Goal: Task Accomplishment & Management: Complete application form

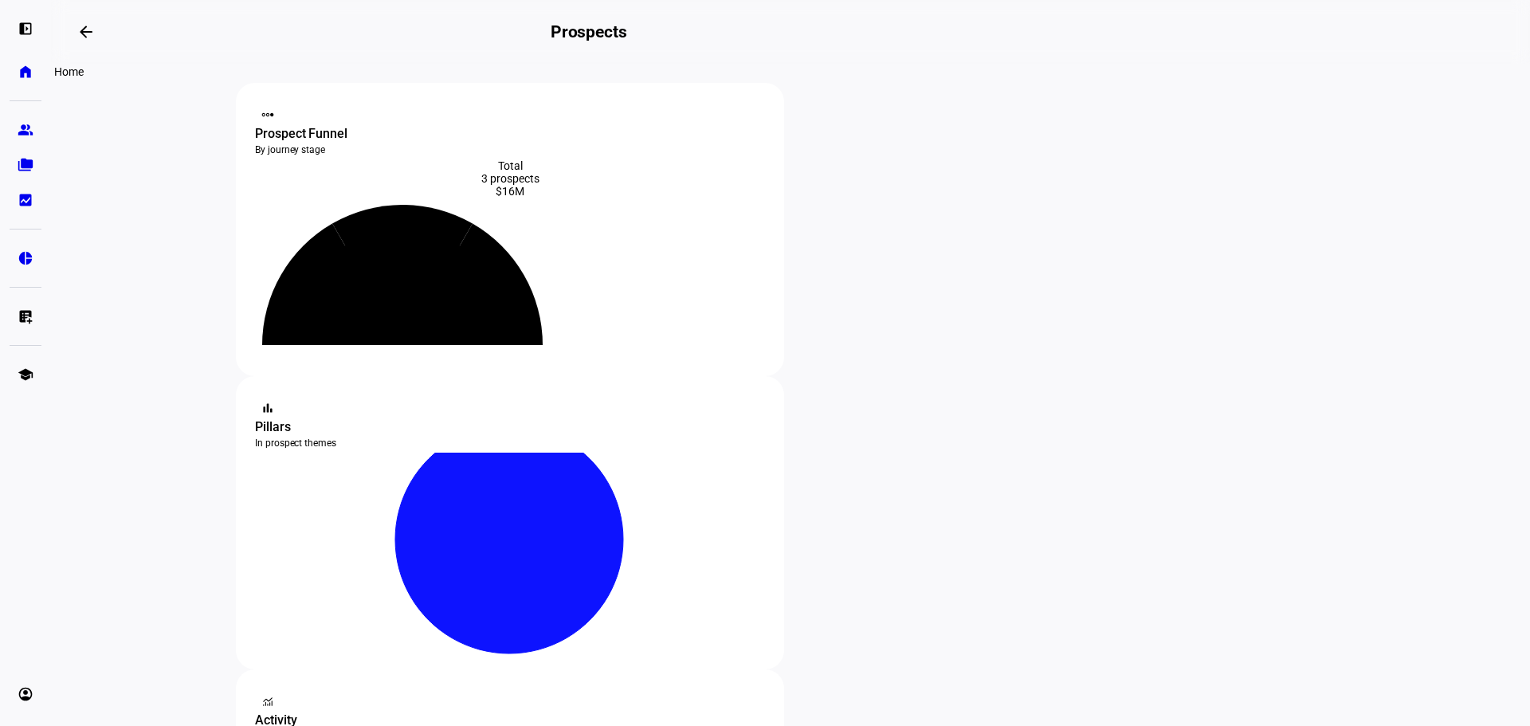
click at [24, 68] on eth-mat-symbol "home" at bounding box center [26, 72] width 16 height 16
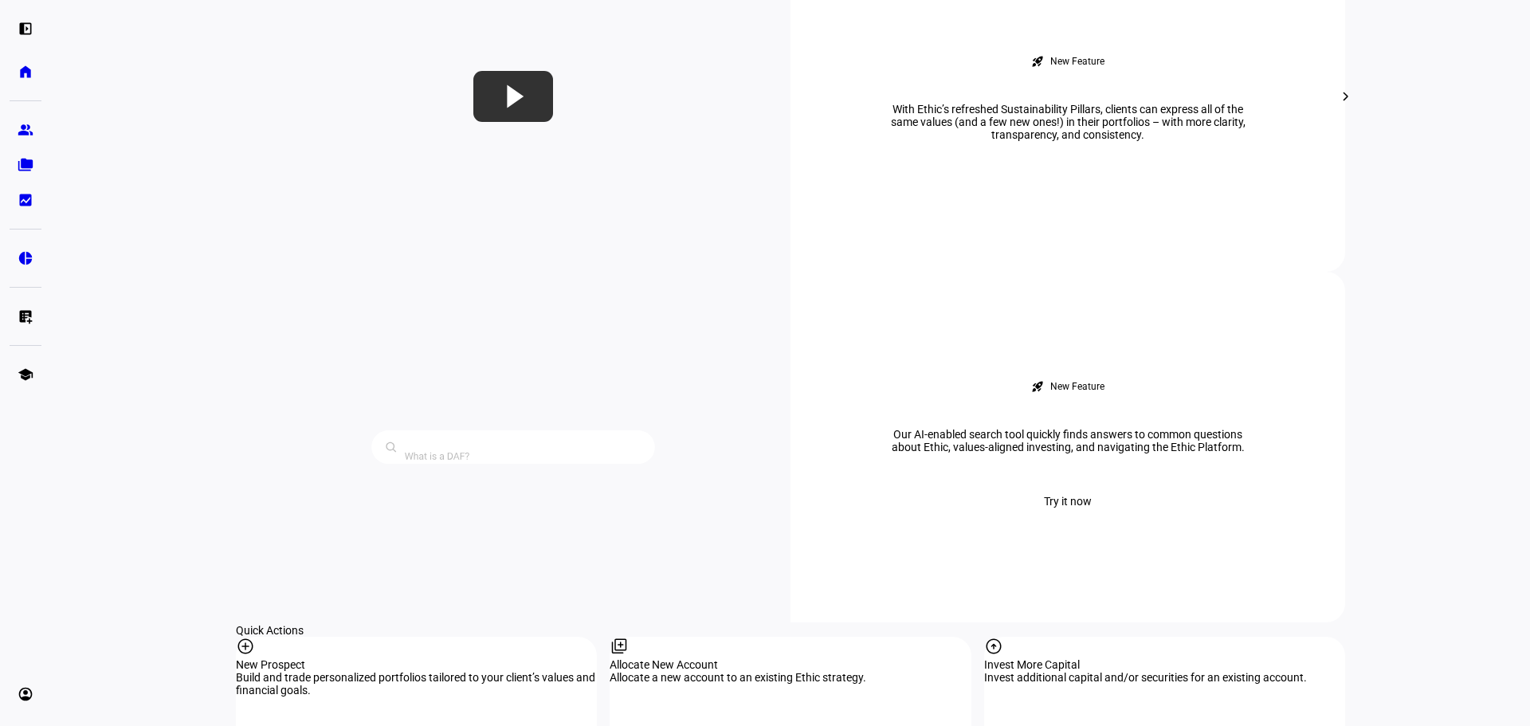
scroll to position [1195, 0]
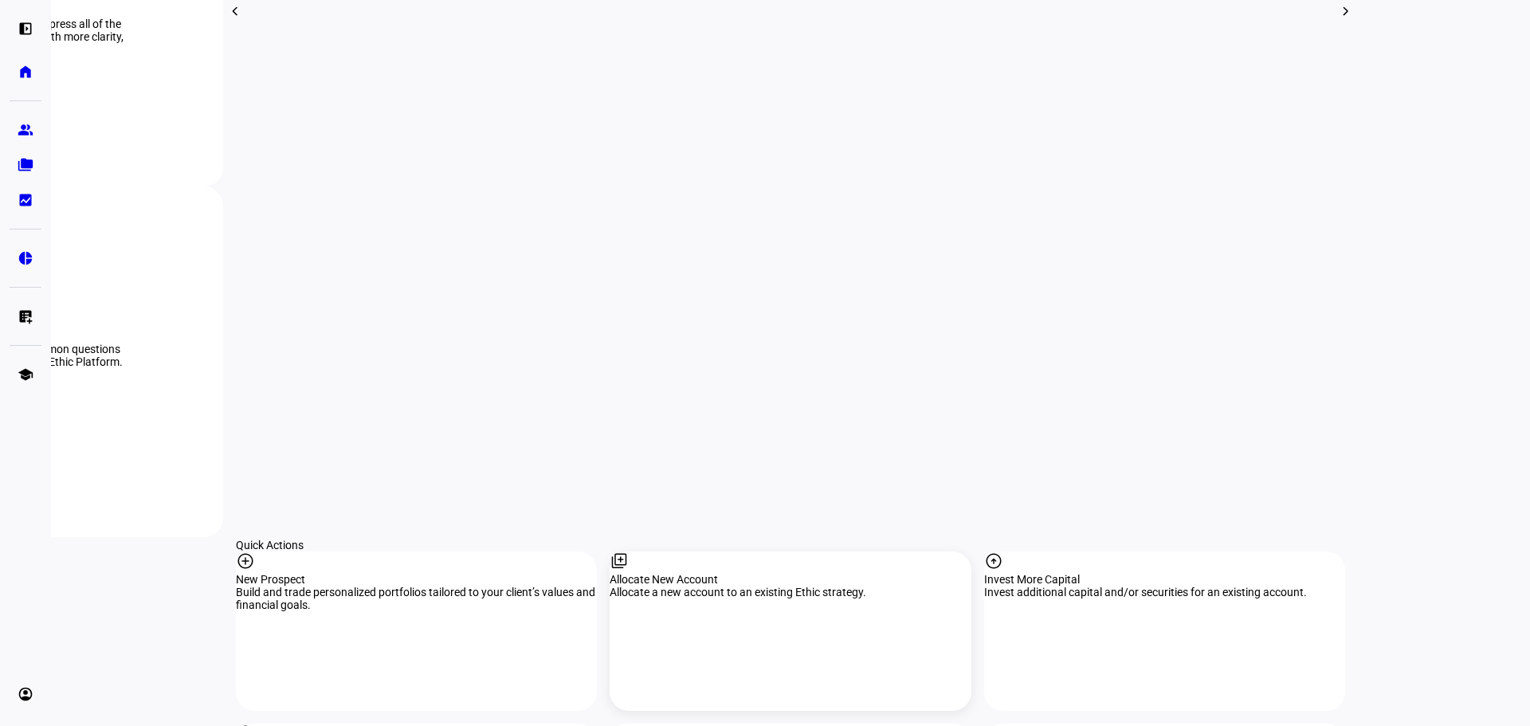
click at [696, 573] on div "Allocate New Account" at bounding box center [789, 579] width 361 height 13
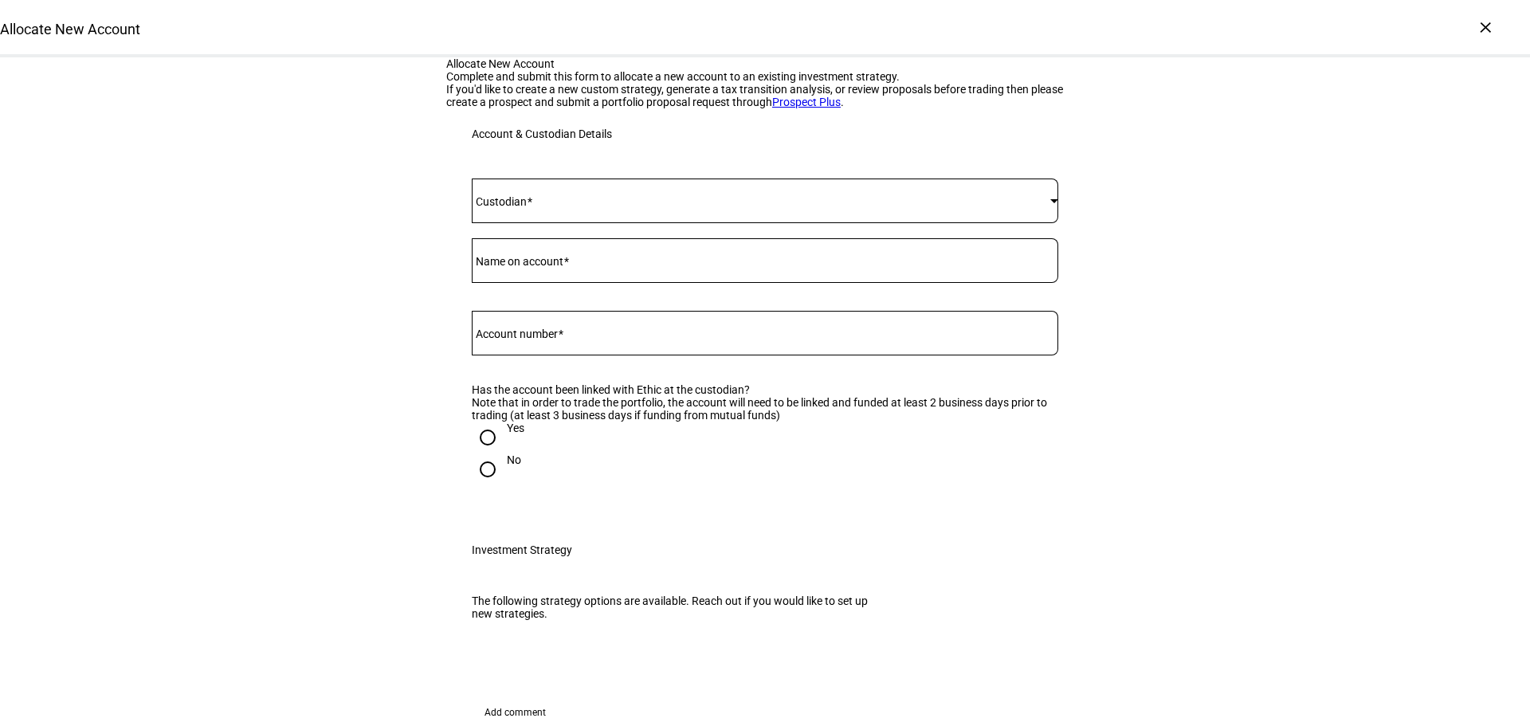
click at [515, 208] on mat-label "Custodian" at bounding box center [501, 201] width 51 height 13
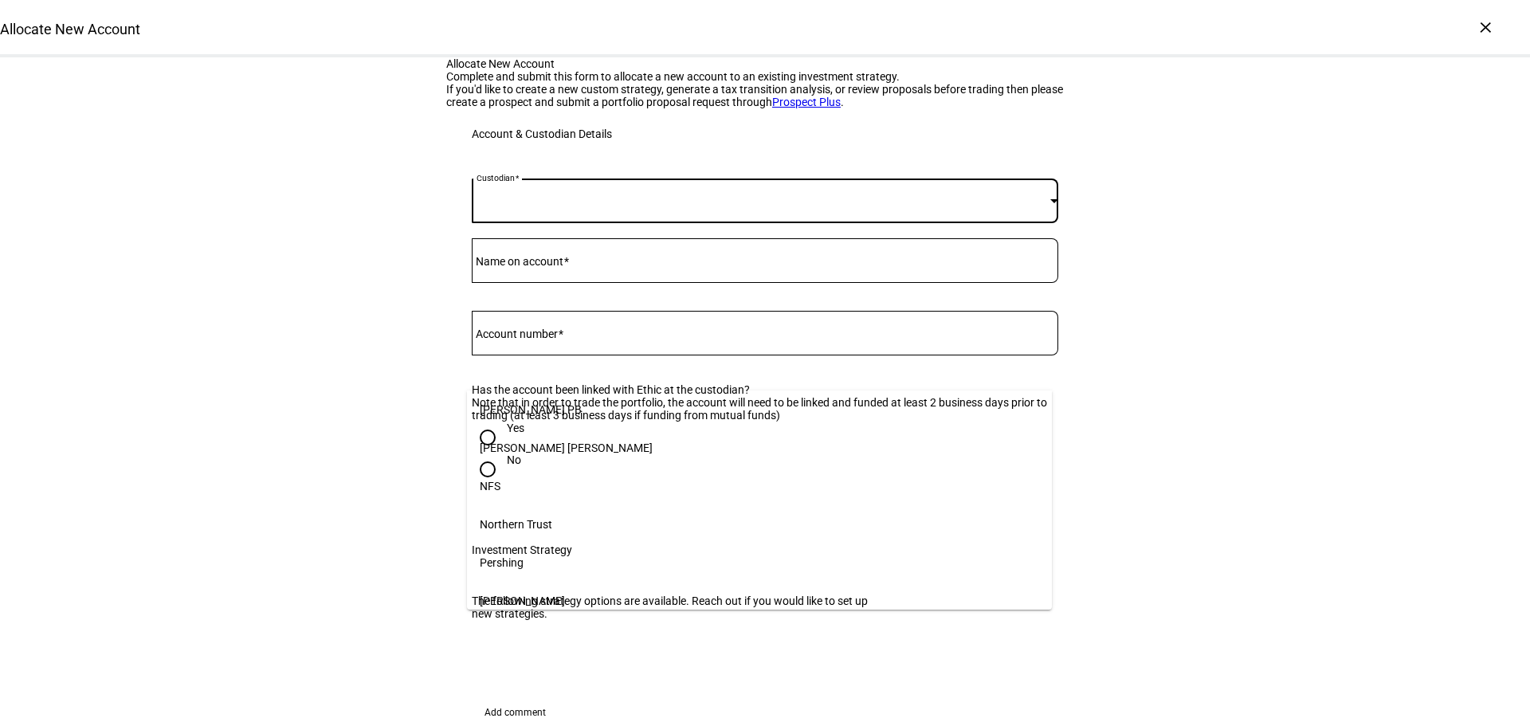
scroll to position [239, 0]
click at [508, 520] on span "[PERSON_NAME]" at bounding box center [522, 521] width 85 height 13
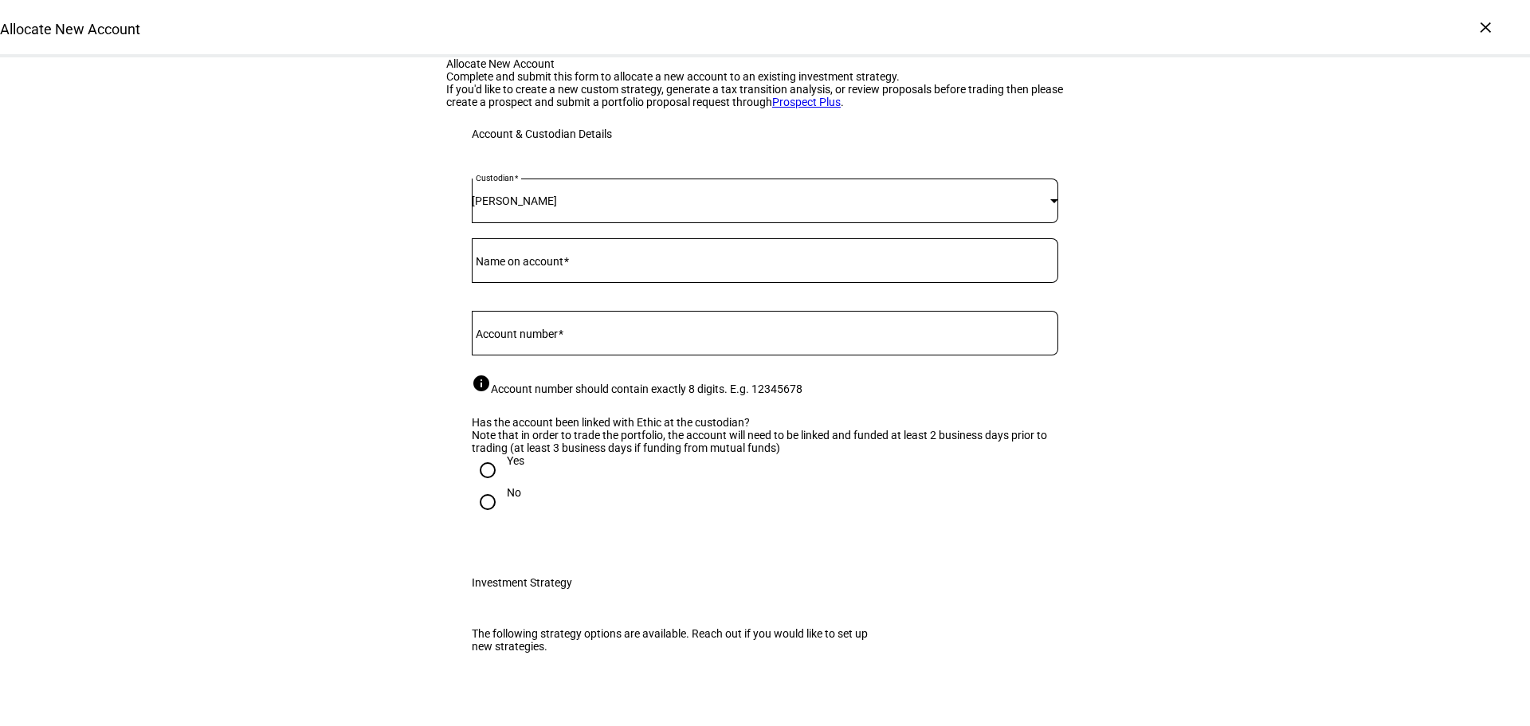
click at [505, 268] on mat-label "Name on account" at bounding box center [520, 261] width 88 height 13
click at [505, 264] on input "Name on account" at bounding box center [765, 257] width 586 height 13
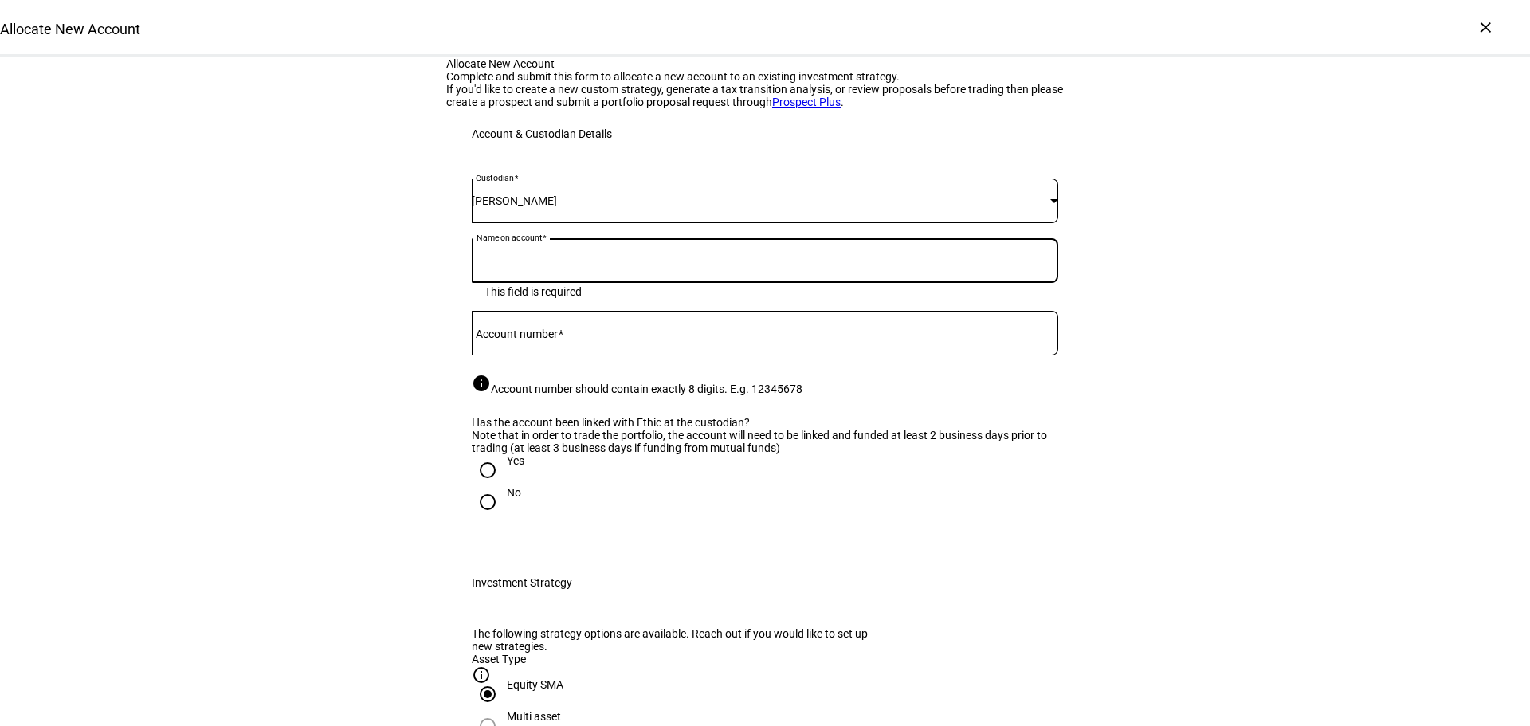
click at [485, 264] on input "Name on account" at bounding box center [765, 257] width 586 height 13
click at [634, 264] on input "[PERSON_NAME] TTEE H [PERSON_NAME] III Children's Trust" at bounding box center [765, 257] width 586 height 13
click at [631, 264] on input "[PERSON_NAME] TTEE H [PERSON_NAME] III Children's Trust" at bounding box center [765, 257] width 586 height 13
type input "[PERSON_NAME] TTEE H [PERSON_NAME] III Children's Trust"
click at [508, 355] on div at bounding box center [765, 333] width 586 height 45
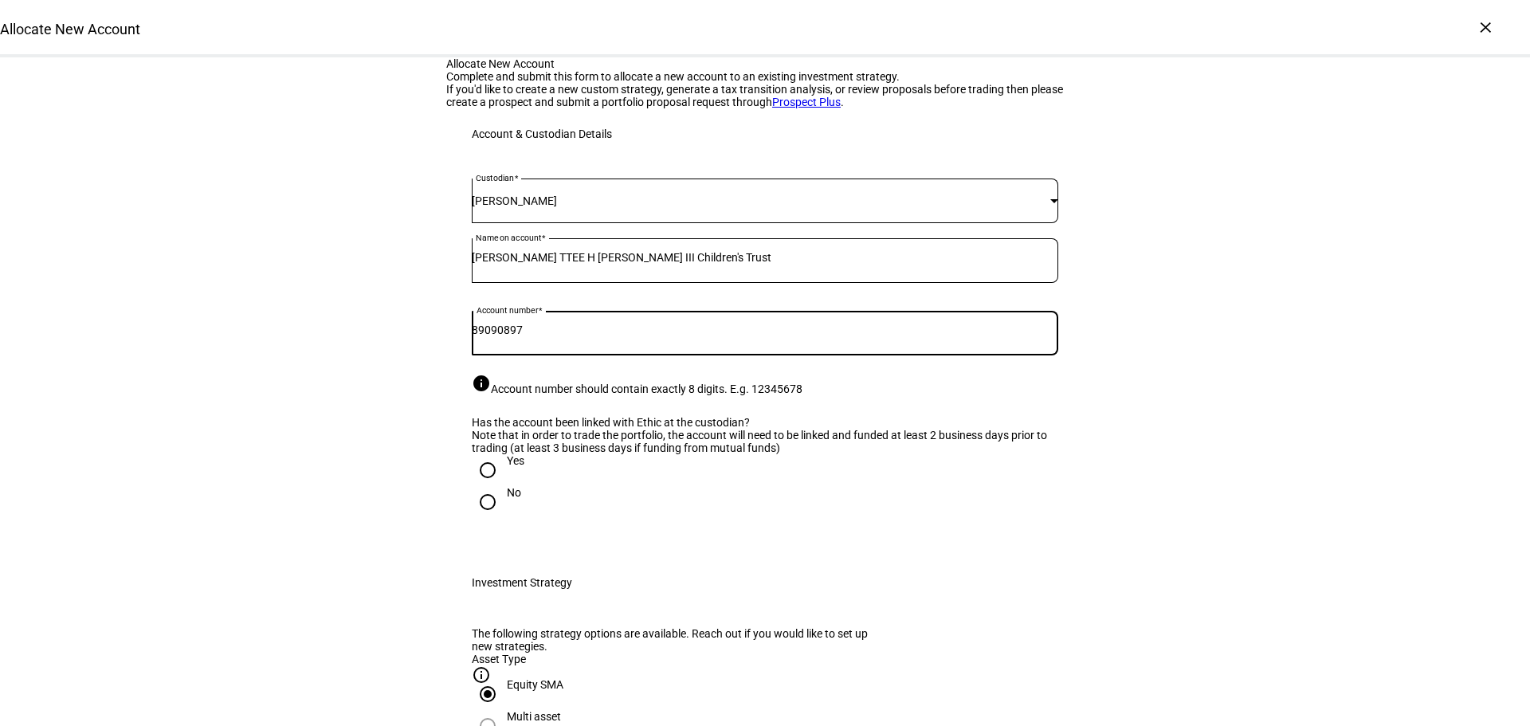
type input "89090897"
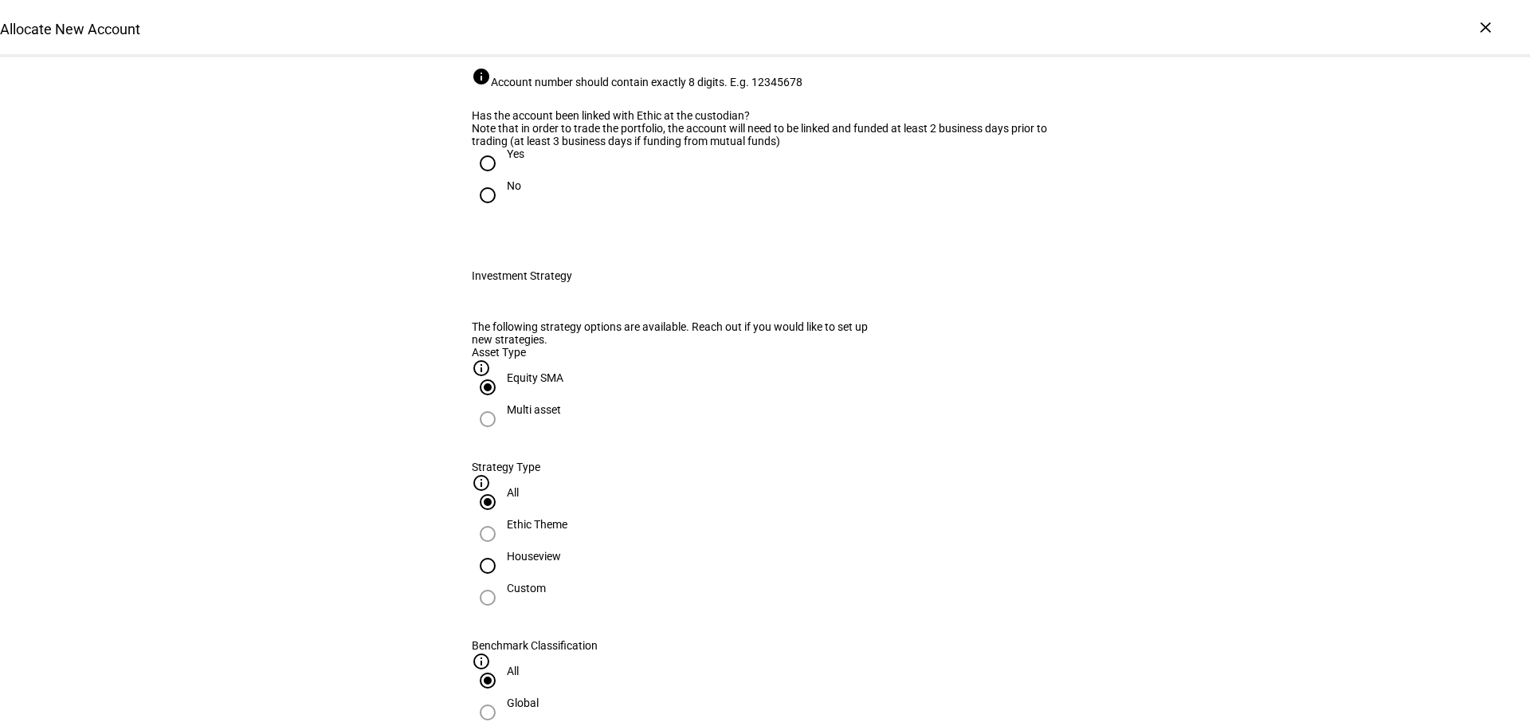
scroll to position [319, 0]
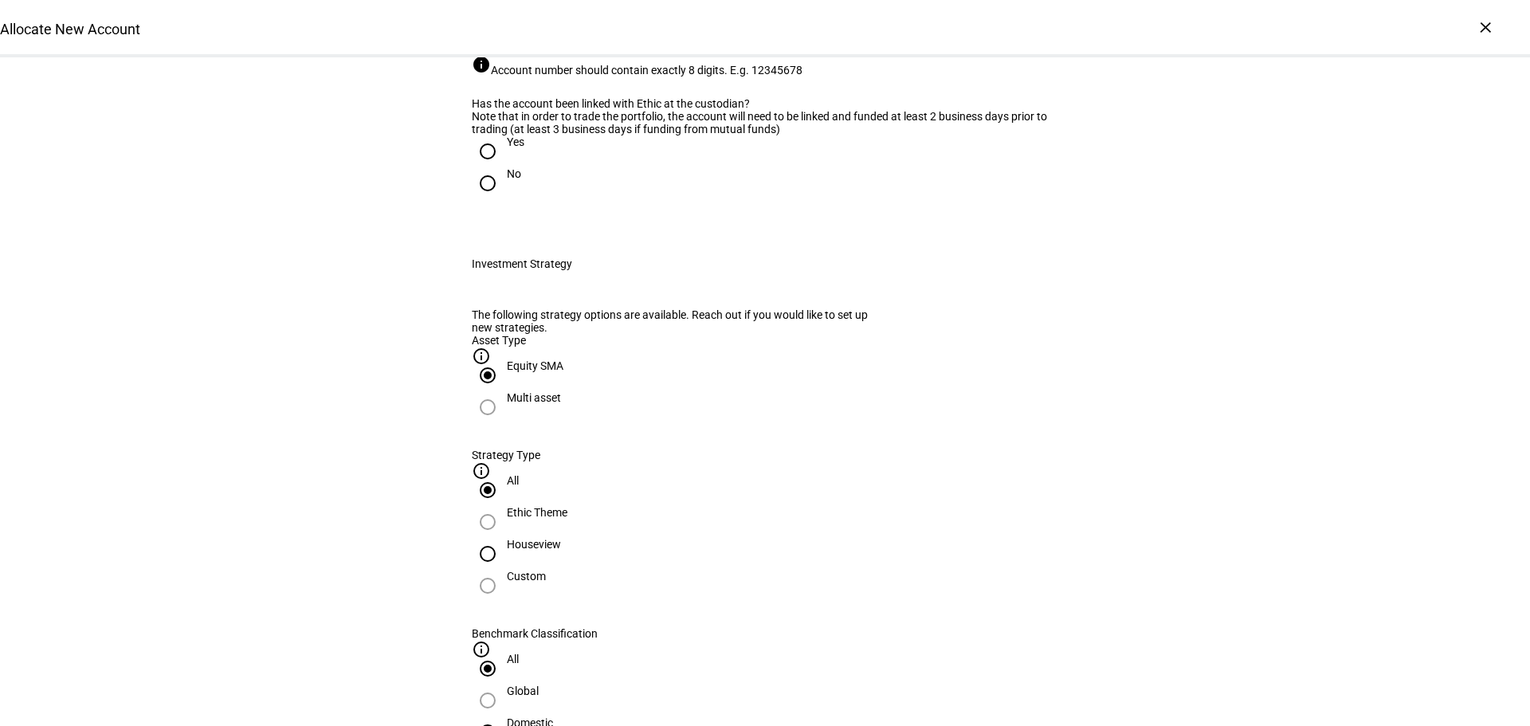
click at [479, 167] on input "Yes" at bounding box center [488, 151] width 32 height 32
radio input "true"
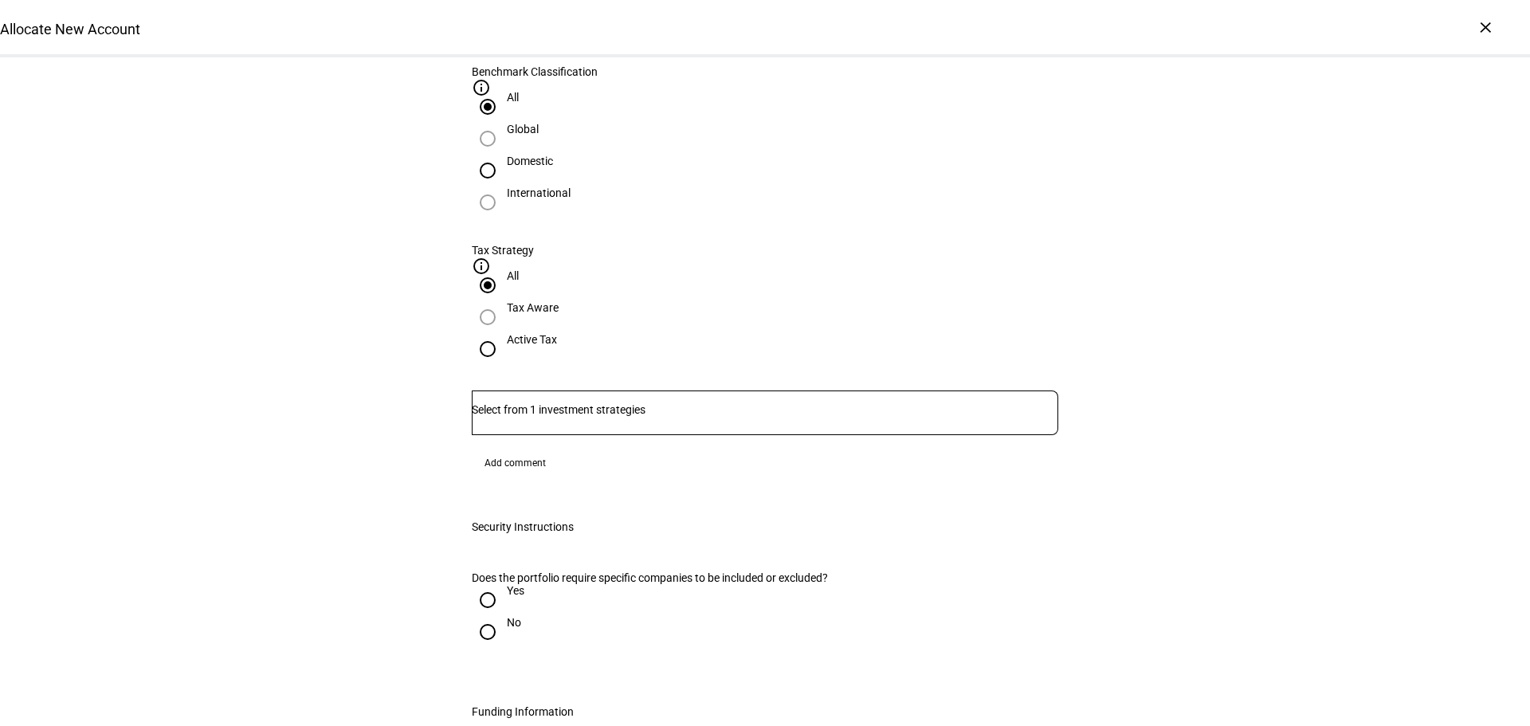
scroll to position [956, 0]
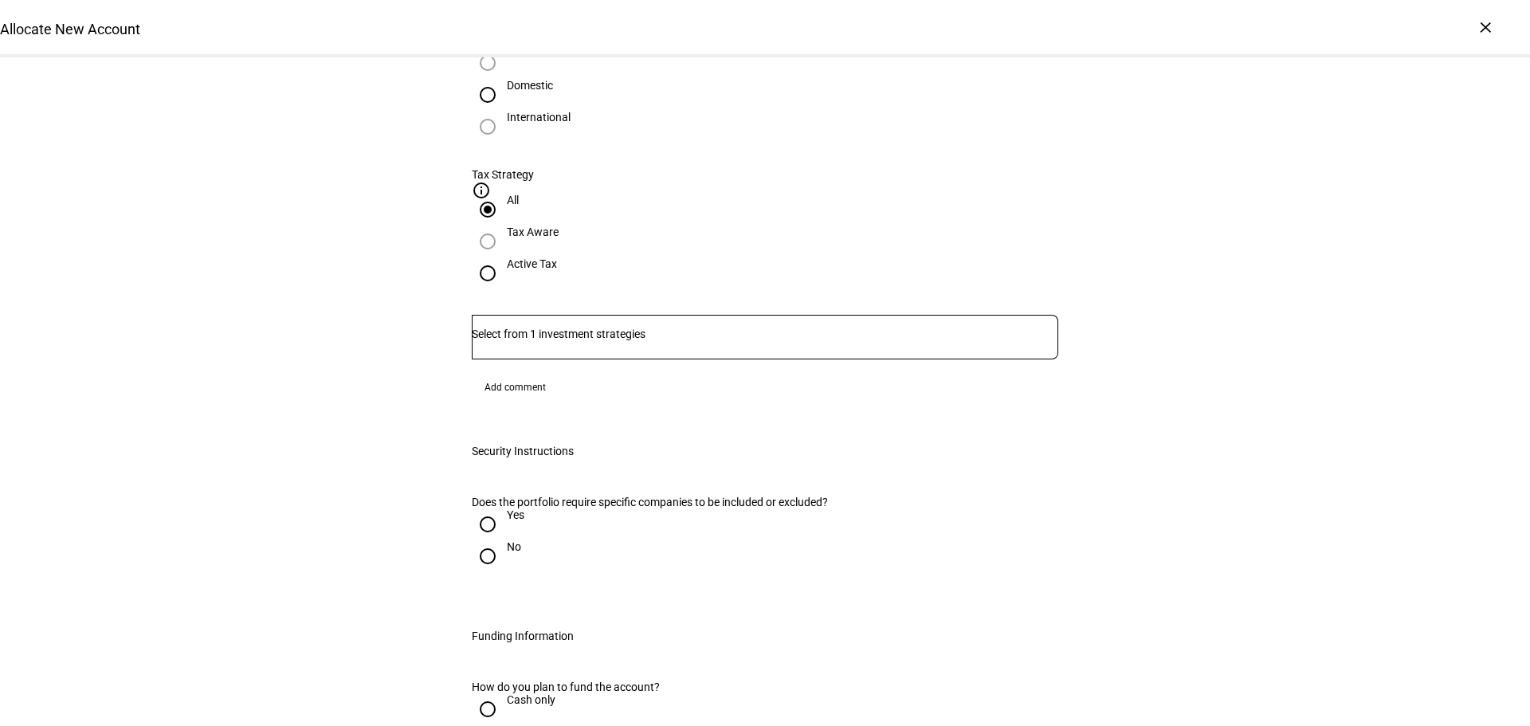
click at [481, 540] on input "No" at bounding box center [488, 556] width 32 height 32
radio input "true"
click at [477, 693] on input "Cash only" at bounding box center [488, 709] width 32 height 32
radio input "true"
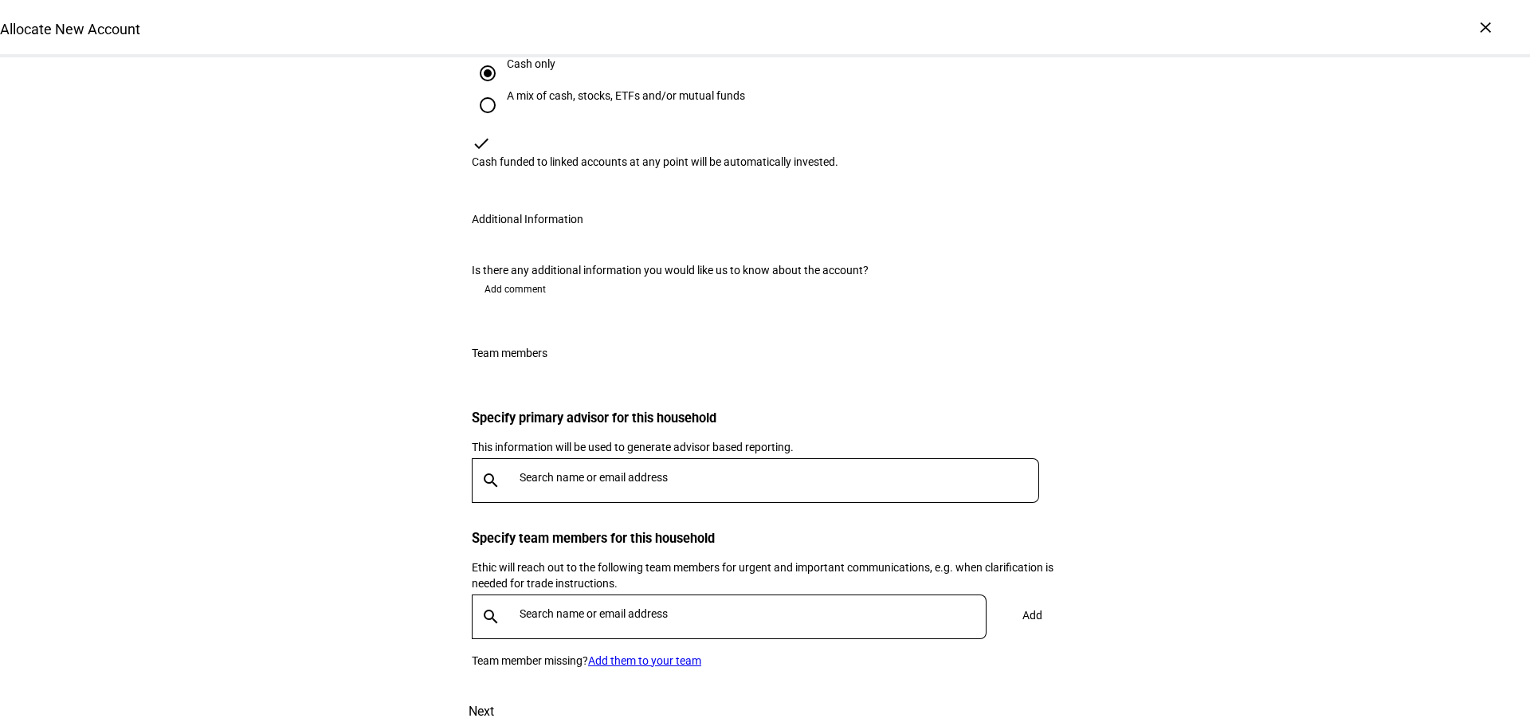
scroll to position [1593, 0]
click at [561, 469] on input "text" at bounding box center [782, 475] width 526 height 13
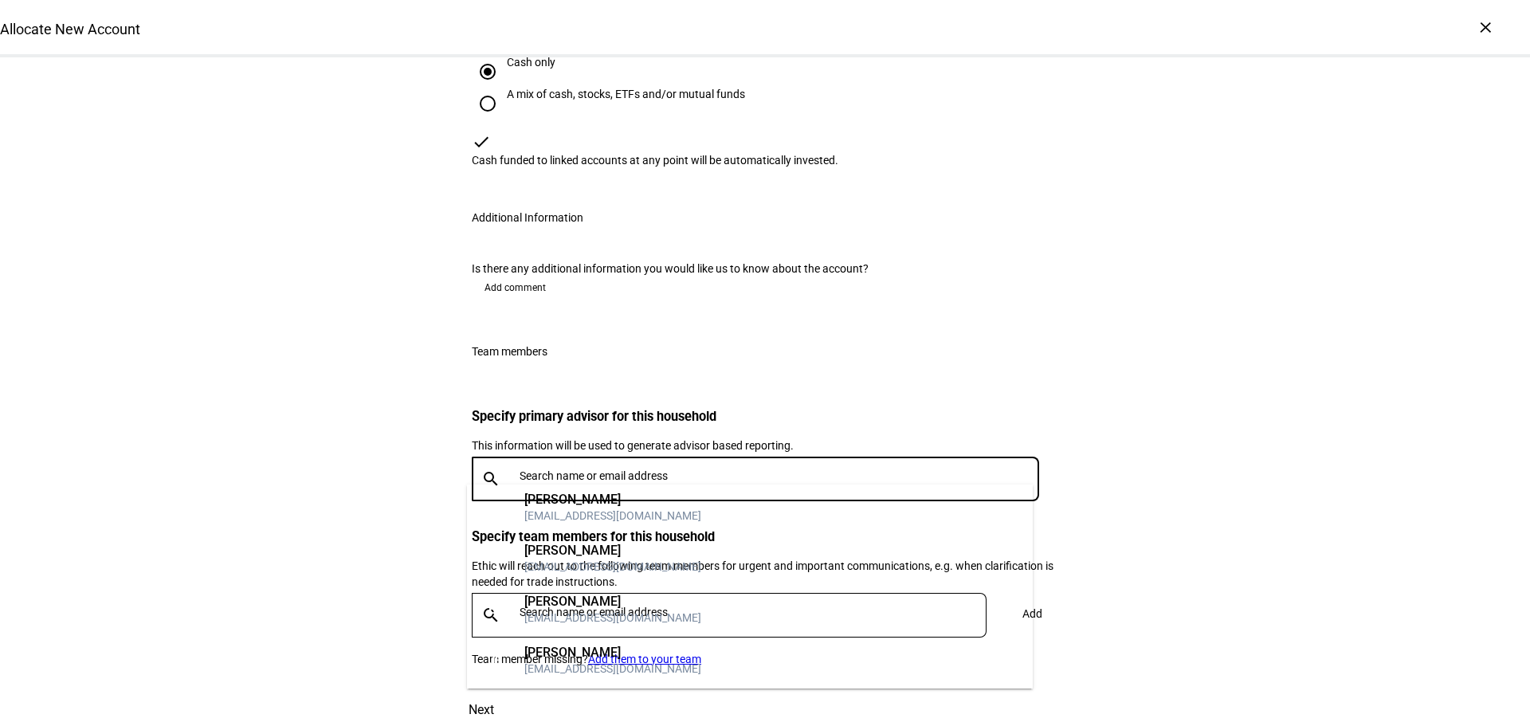
scroll to position [115, 0]
click at [552, 650] on div "[PERSON_NAME]" at bounding box center [612, 649] width 177 height 16
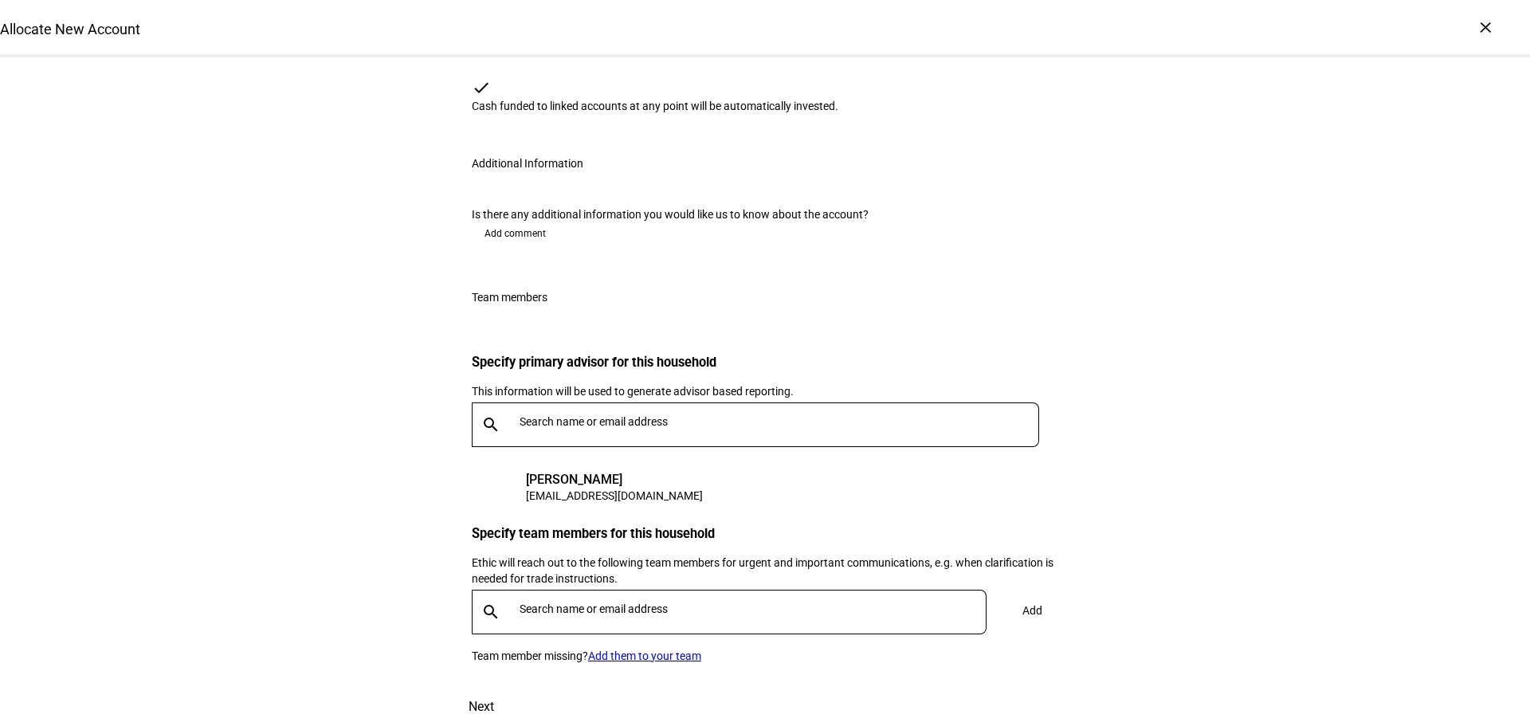
scroll to position [1716, 0]
click at [527, 602] on input "text" at bounding box center [755, 608] width 473 height 13
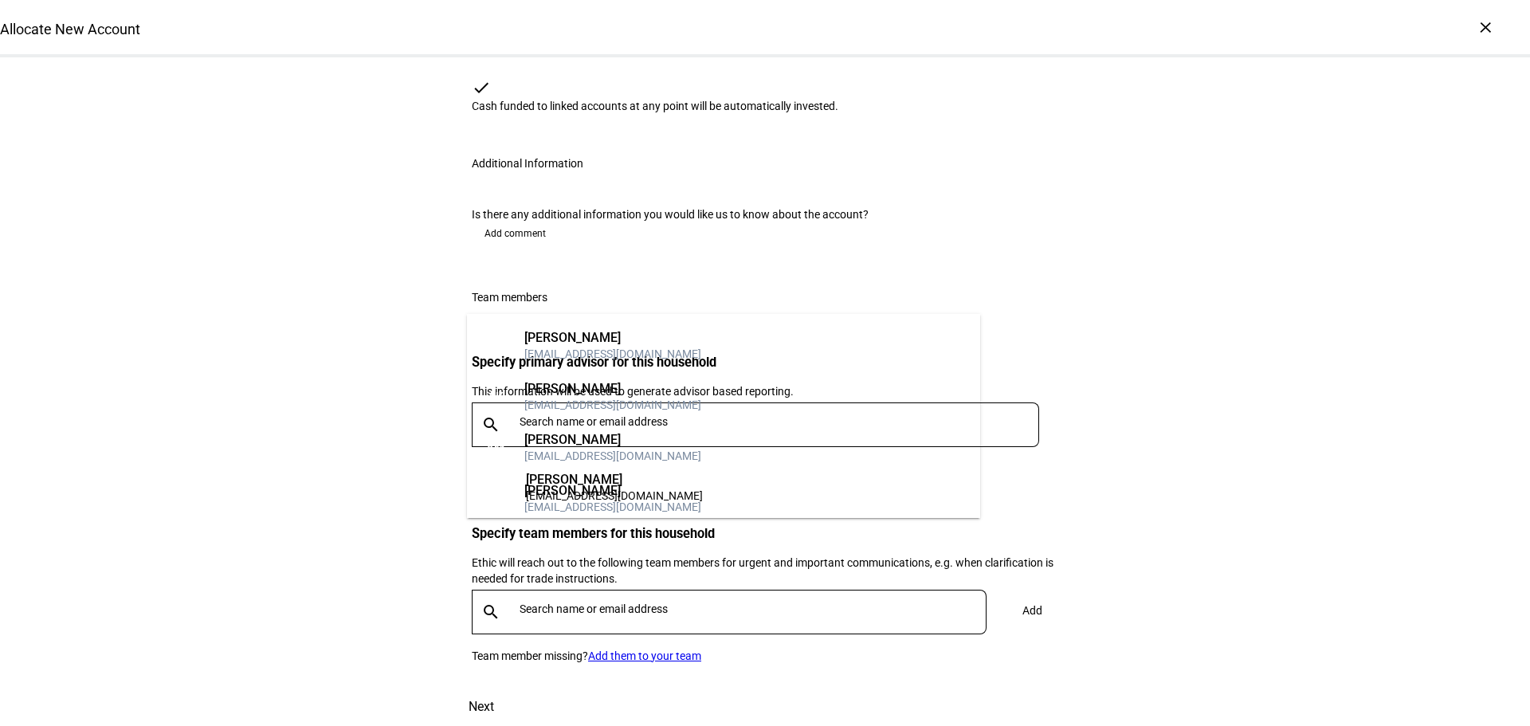
click at [570, 394] on div "[PERSON_NAME]" at bounding box center [612, 389] width 177 height 16
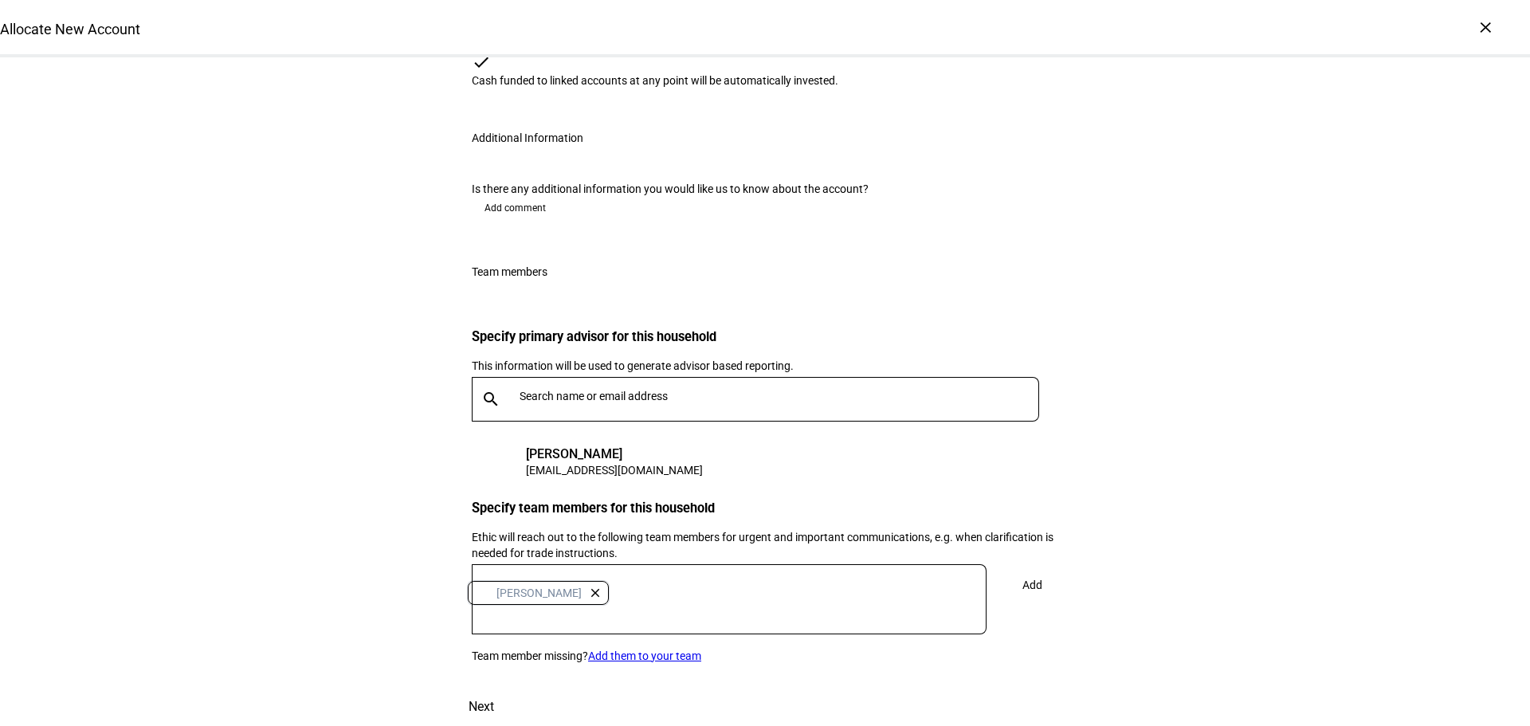
click at [1026, 569] on span "Add" at bounding box center [1032, 585] width 20 height 32
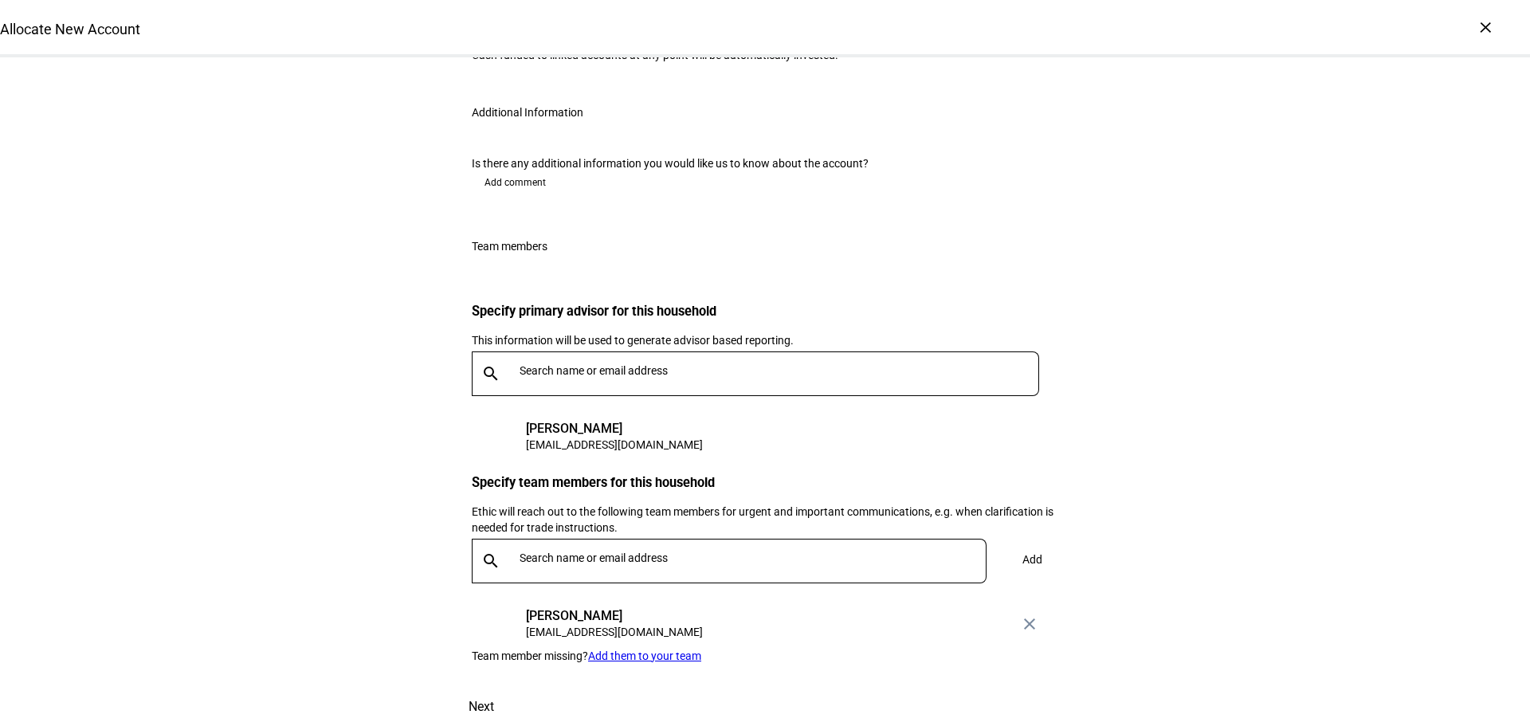
click at [548, 551] on input "text" at bounding box center [755, 557] width 473 height 13
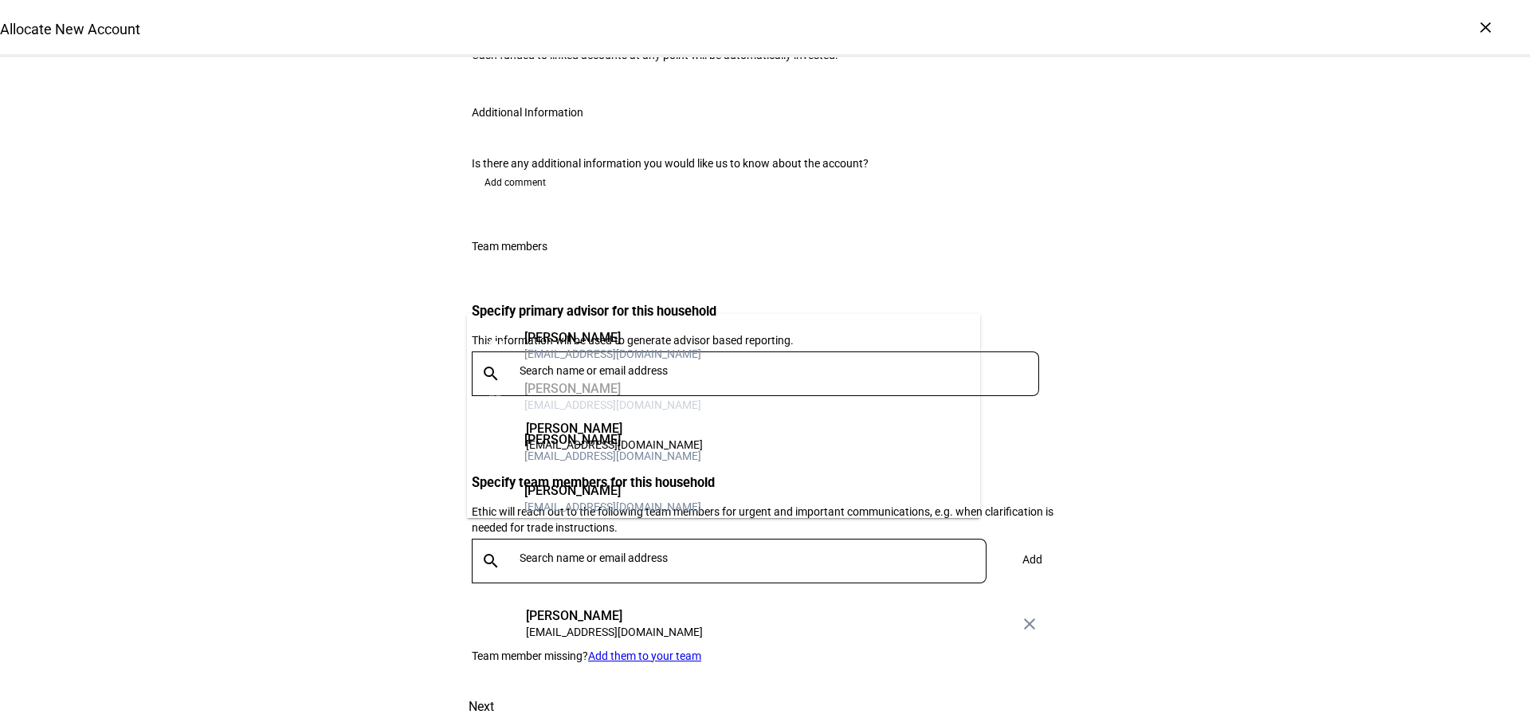
click at [527, 347] on div "[EMAIL_ADDRESS][DOMAIN_NAME]" at bounding box center [612, 354] width 177 height 16
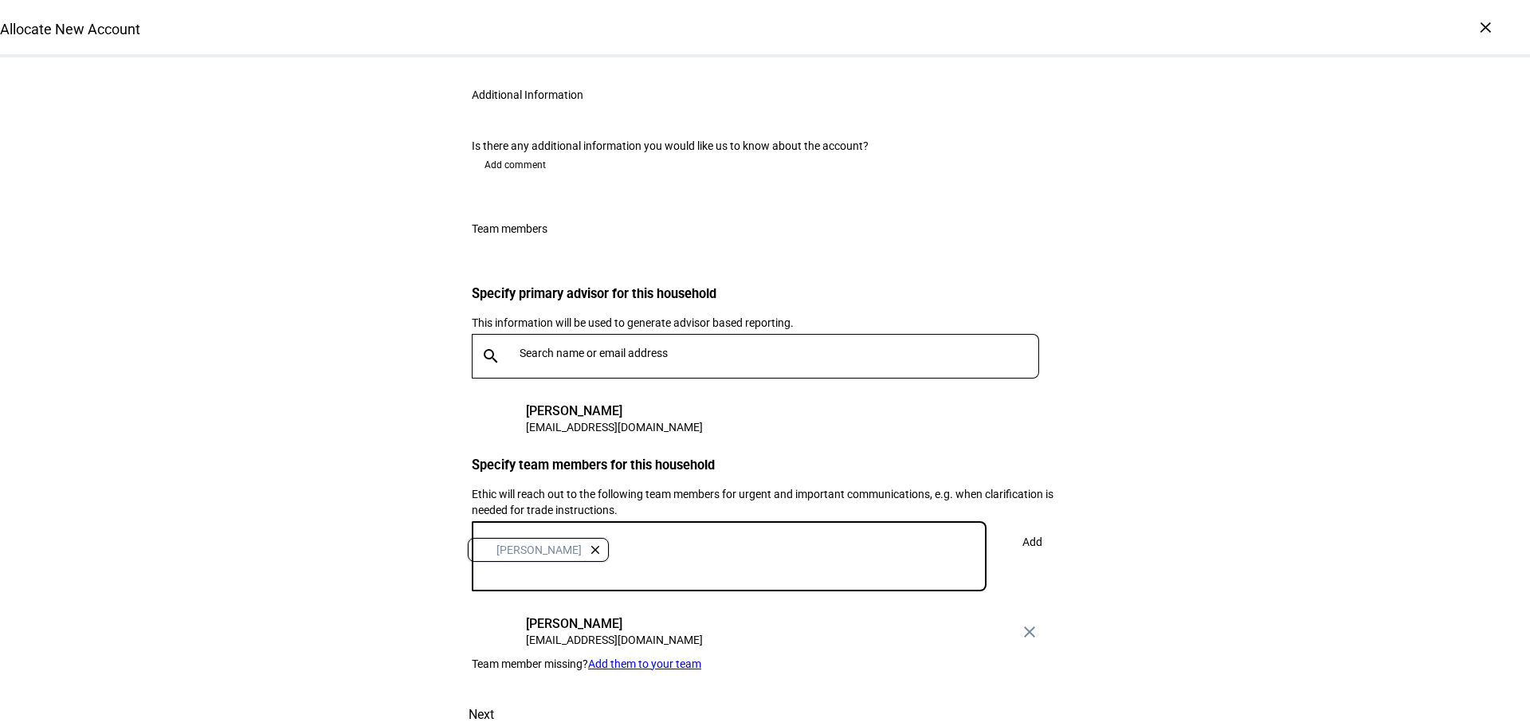
click at [1024, 527] on span at bounding box center [1031, 542] width 53 height 38
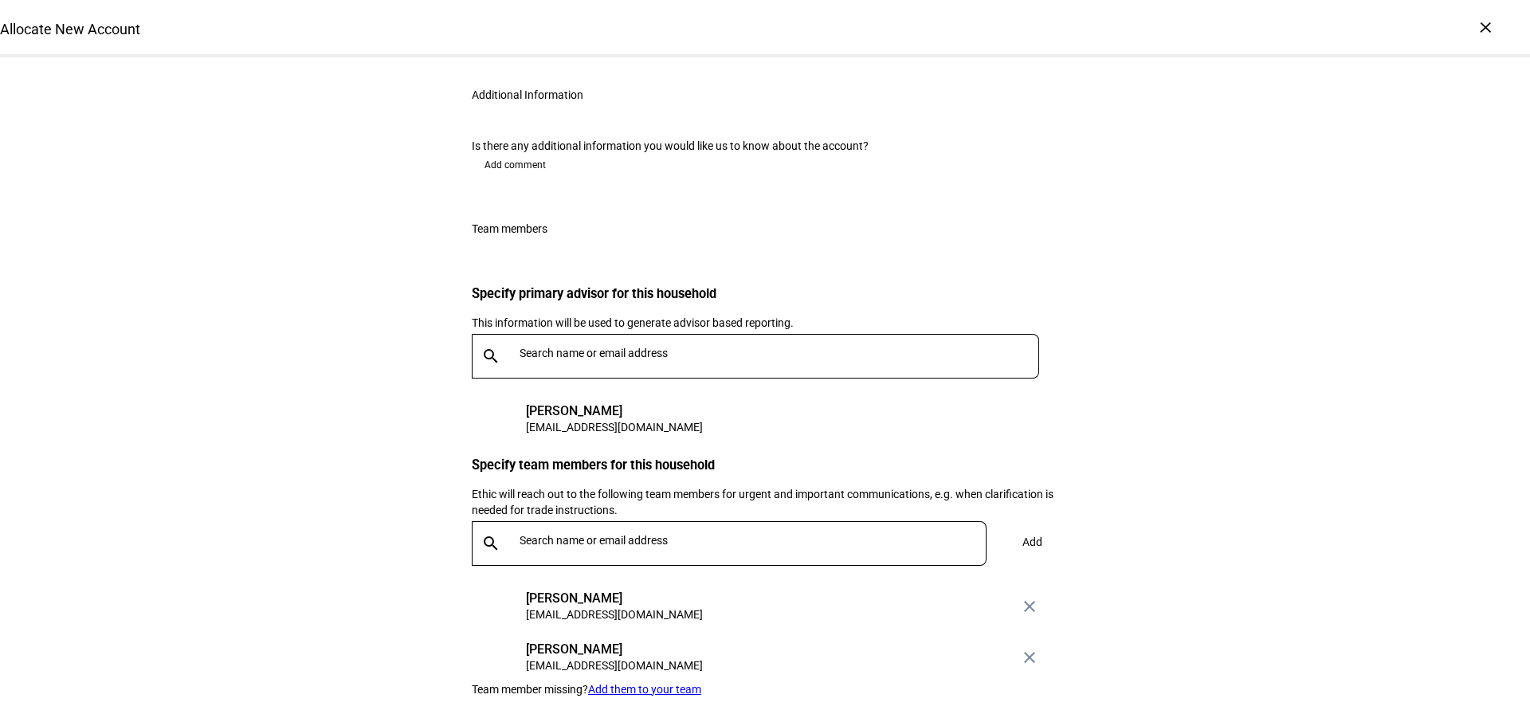
click at [546, 541] on input "text" at bounding box center [755, 540] width 473 height 13
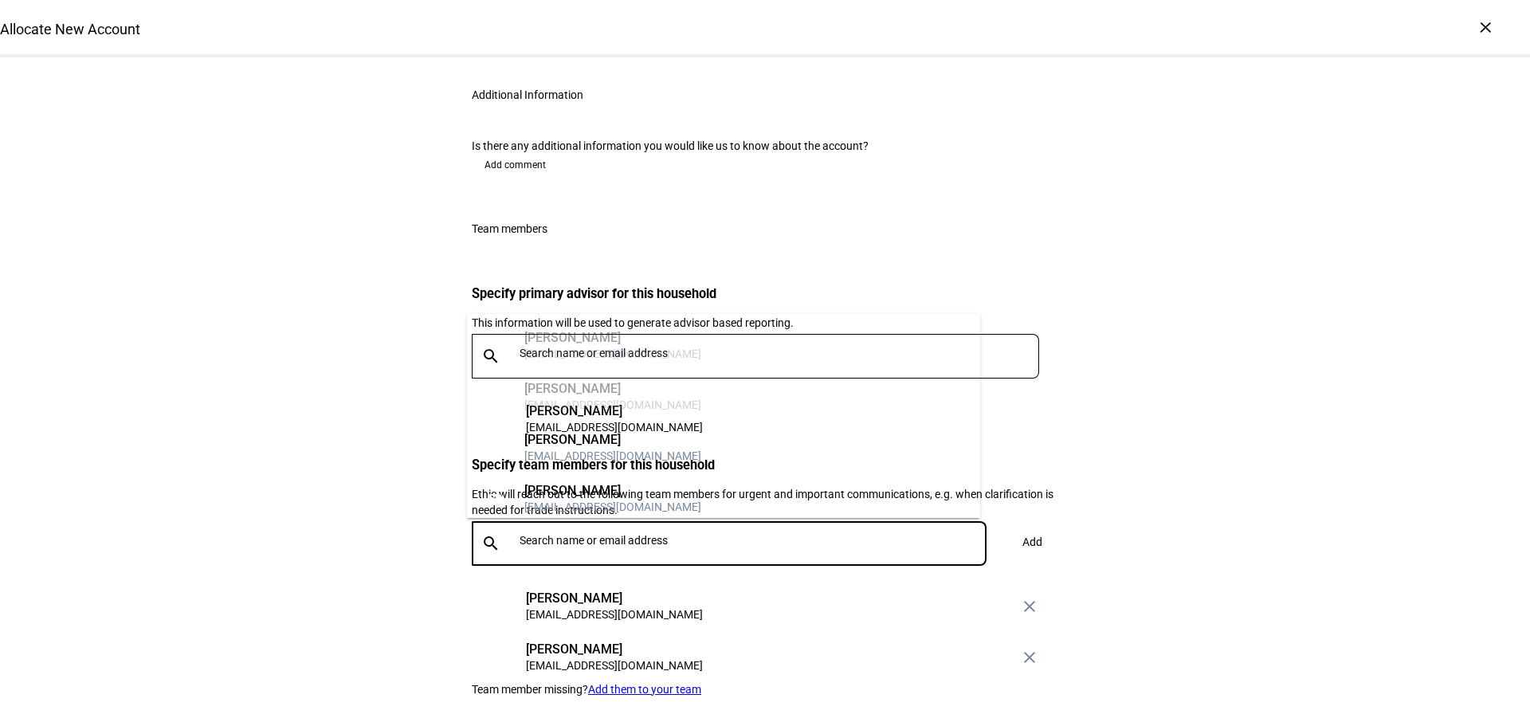
click at [558, 443] on div "[PERSON_NAME]" at bounding box center [612, 440] width 177 height 16
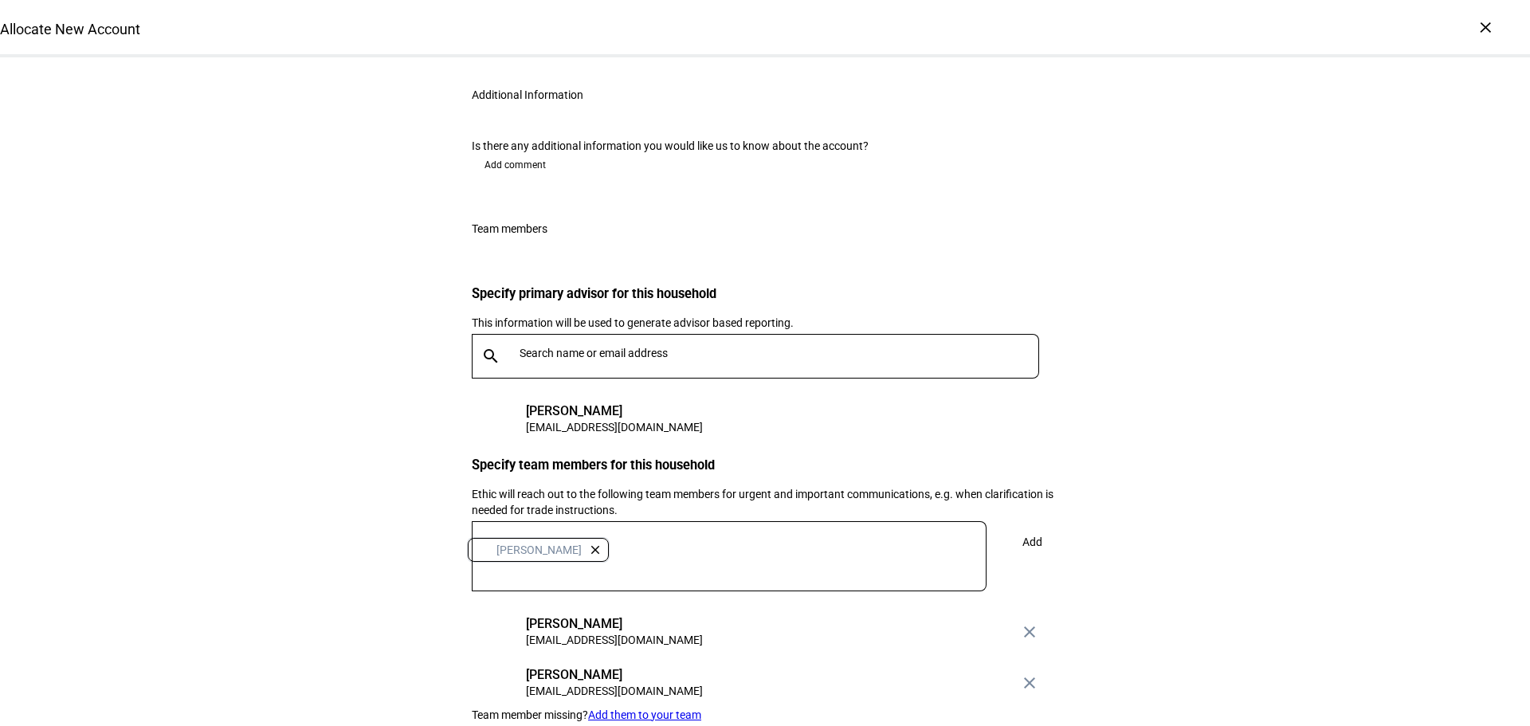
click at [1032, 536] on span "Add" at bounding box center [1032, 542] width 20 height 32
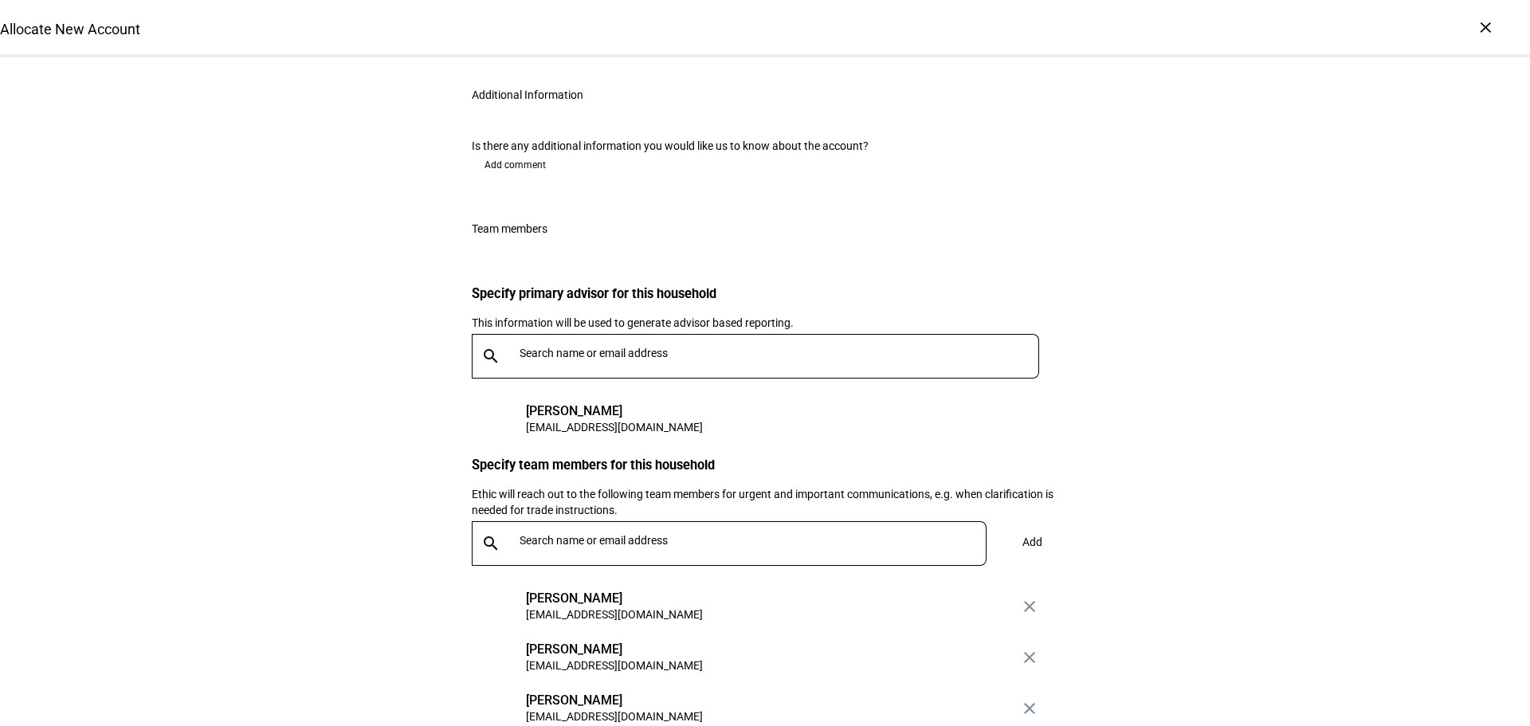
click at [542, 534] on input "text" at bounding box center [755, 540] width 473 height 13
click at [555, 485] on div "[PERSON_NAME]" at bounding box center [612, 491] width 177 height 16
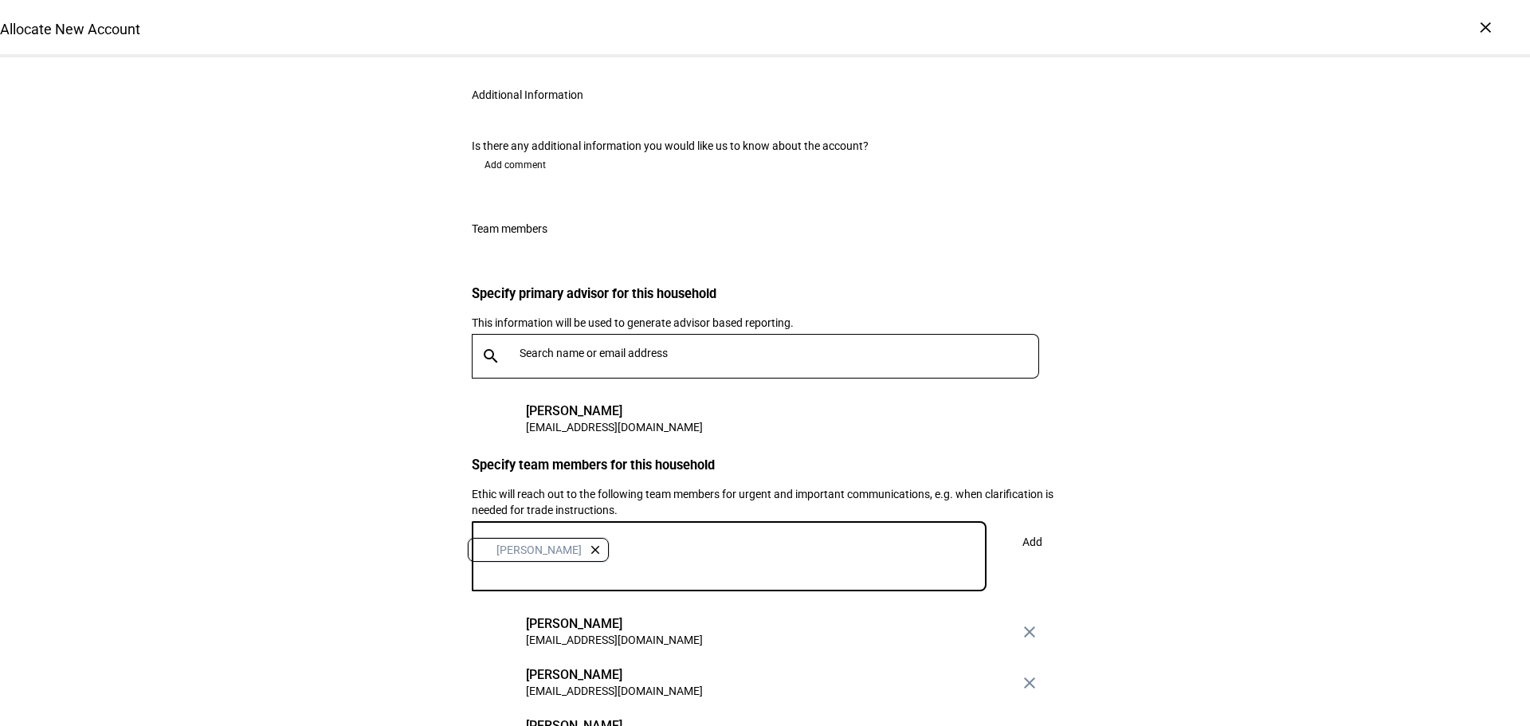
drag, startPoint x: 1029, startPoint y: 540, endPoint x: 949, endPoint y: 536, distance: 79.8
click at [1028, 540] on span "Add" at bounding box center [1032, 542] width 20 height 32
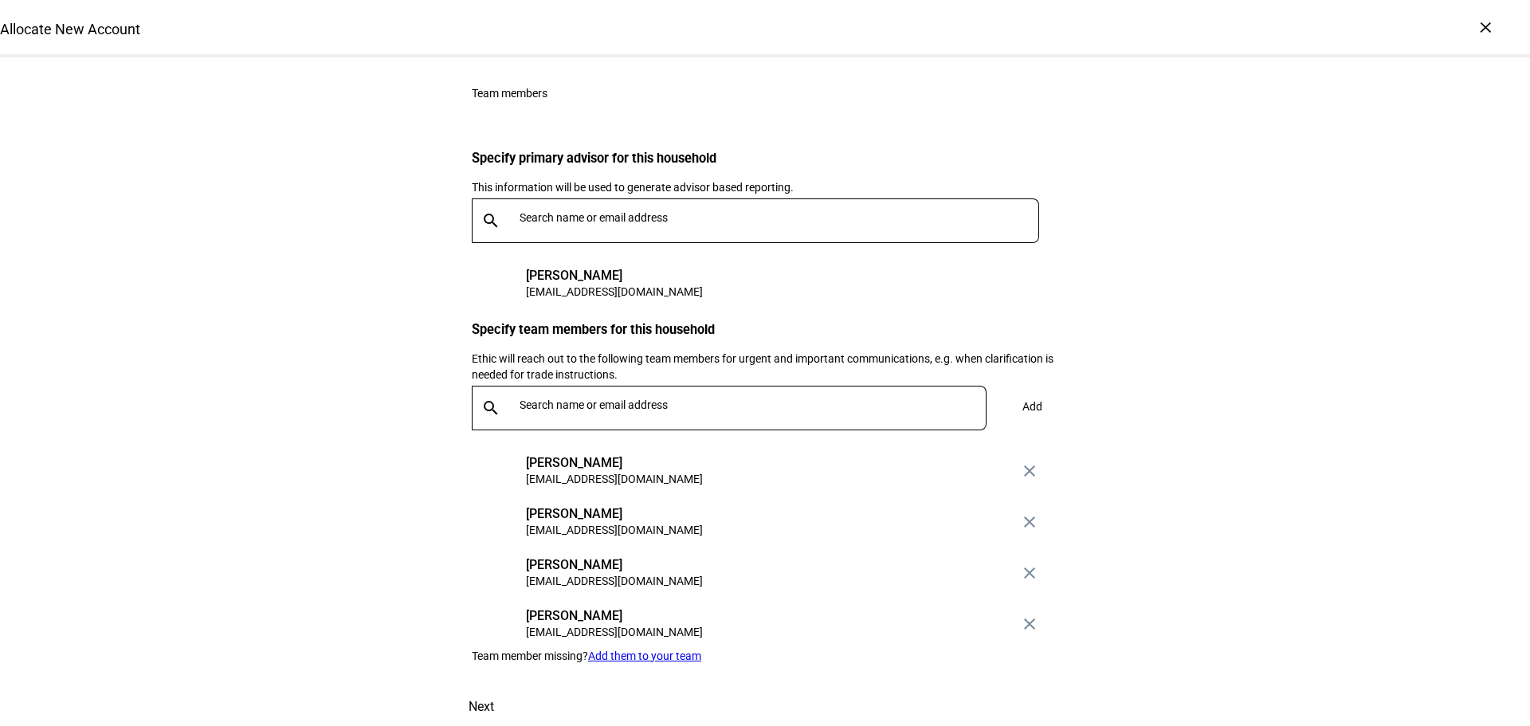
scroll to position [1920, 0]
click at [494, 688] on span "Next" at bounding box center [480, 707] width 25 height 38
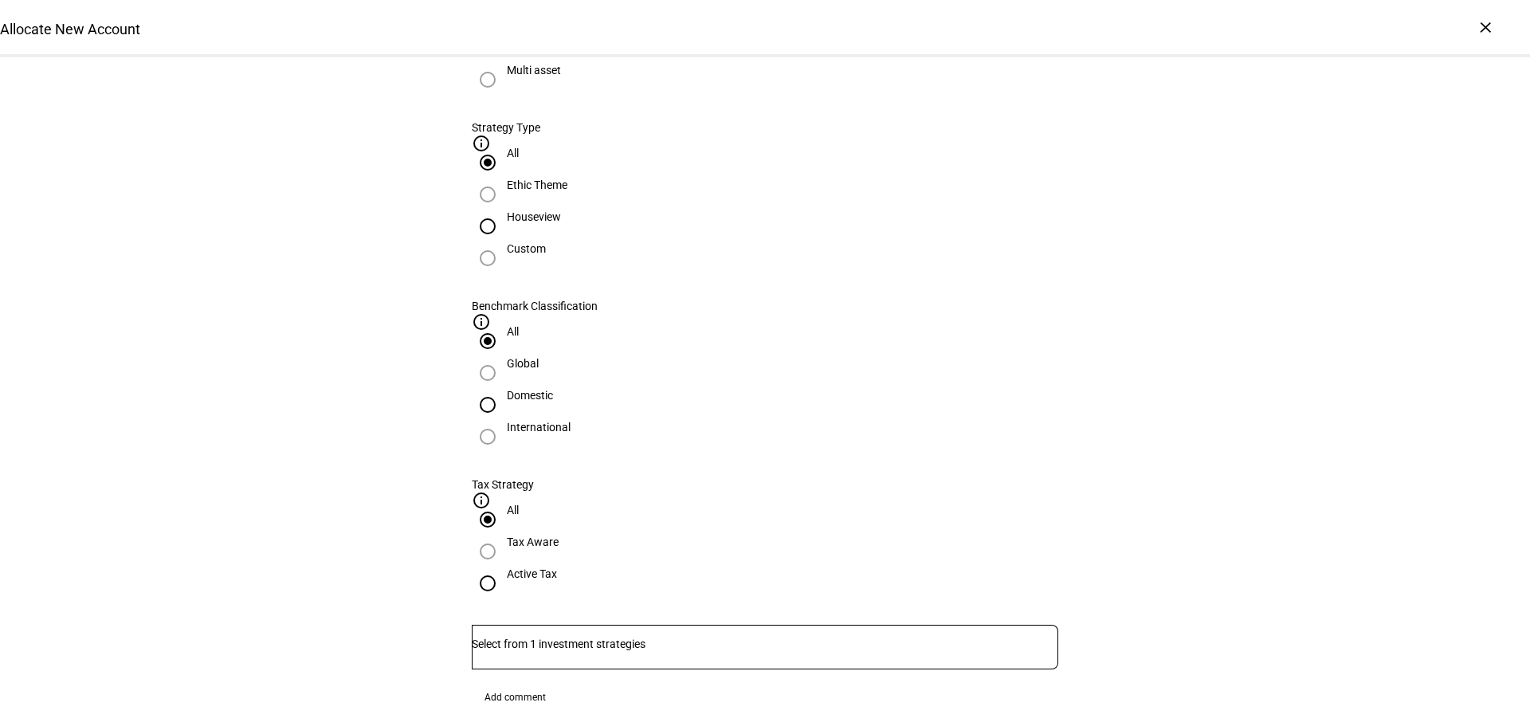
scroll to position [645, 0]
click at [504, 390] on input "Domestic" at bounding box center [488, 406] width 32 height 32
radio input "true"
click at [504, 243] on input "Houseview" at bounding box center [488, 227] width 32 height 32
radio input "true"
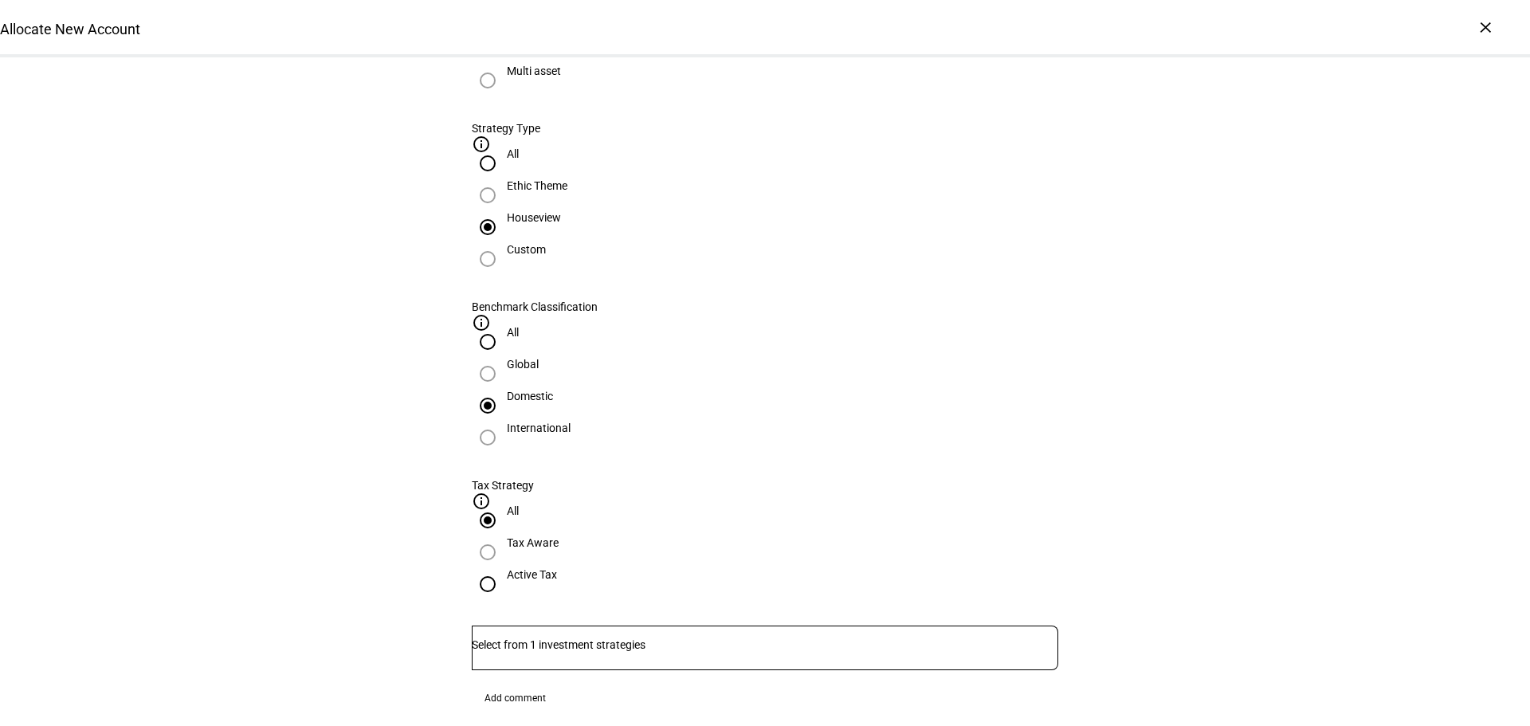
click at [504, 568] on input "Active Tax" at bounding box center [488, 584] width 32 height 32
radio input "true"
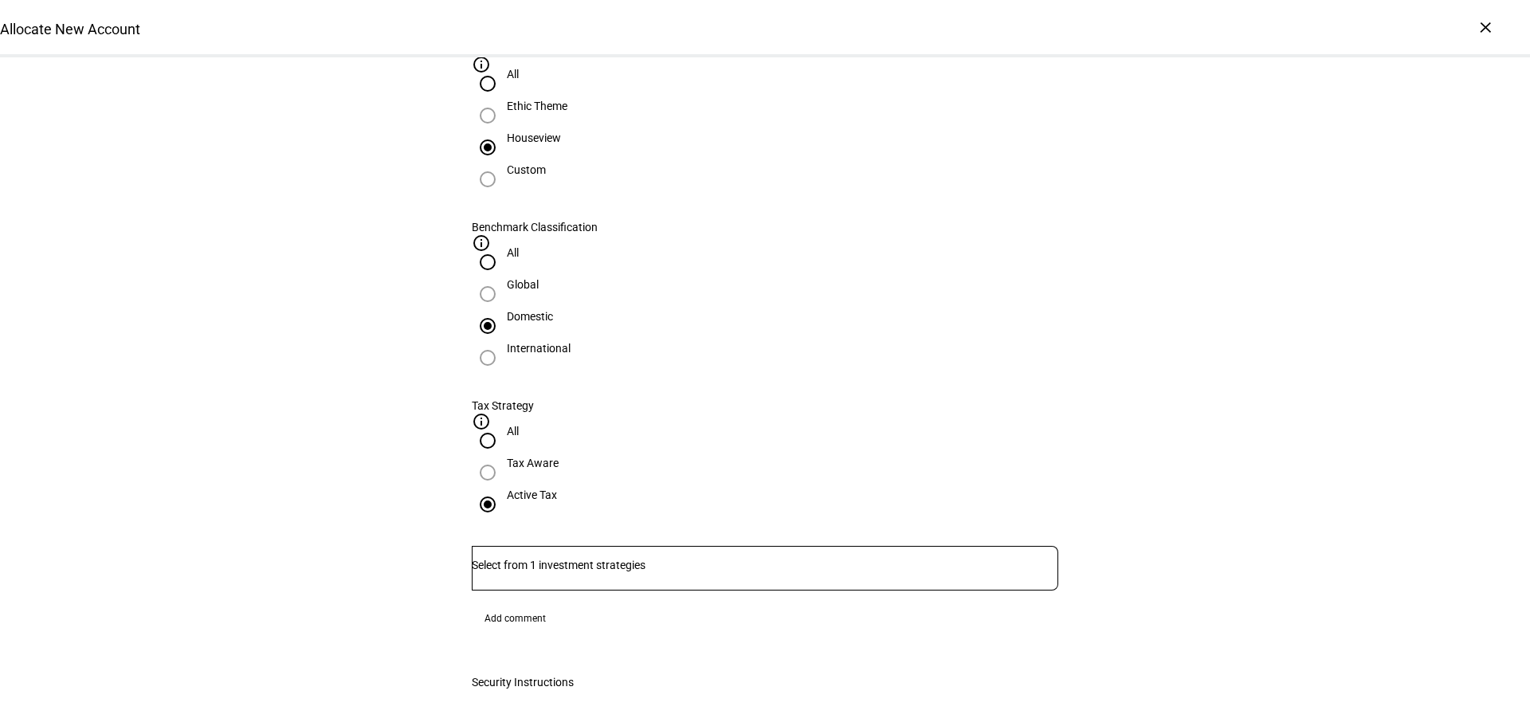
click at [598, 558] on input "Number" at bounding box center [765, 564] width 586 height 13
click at [598, 421] on span "FreeGulliver - Active Tax Strategy - IWB" at bounding box center [592, 422] width 225 height 19
click at [504, 100] on input "All" at bounding box center [488, 84] width 32 height 32
radio input "true"
click at [504, 246] on input "All" at bounding box center [488, 262] width 32 height 32
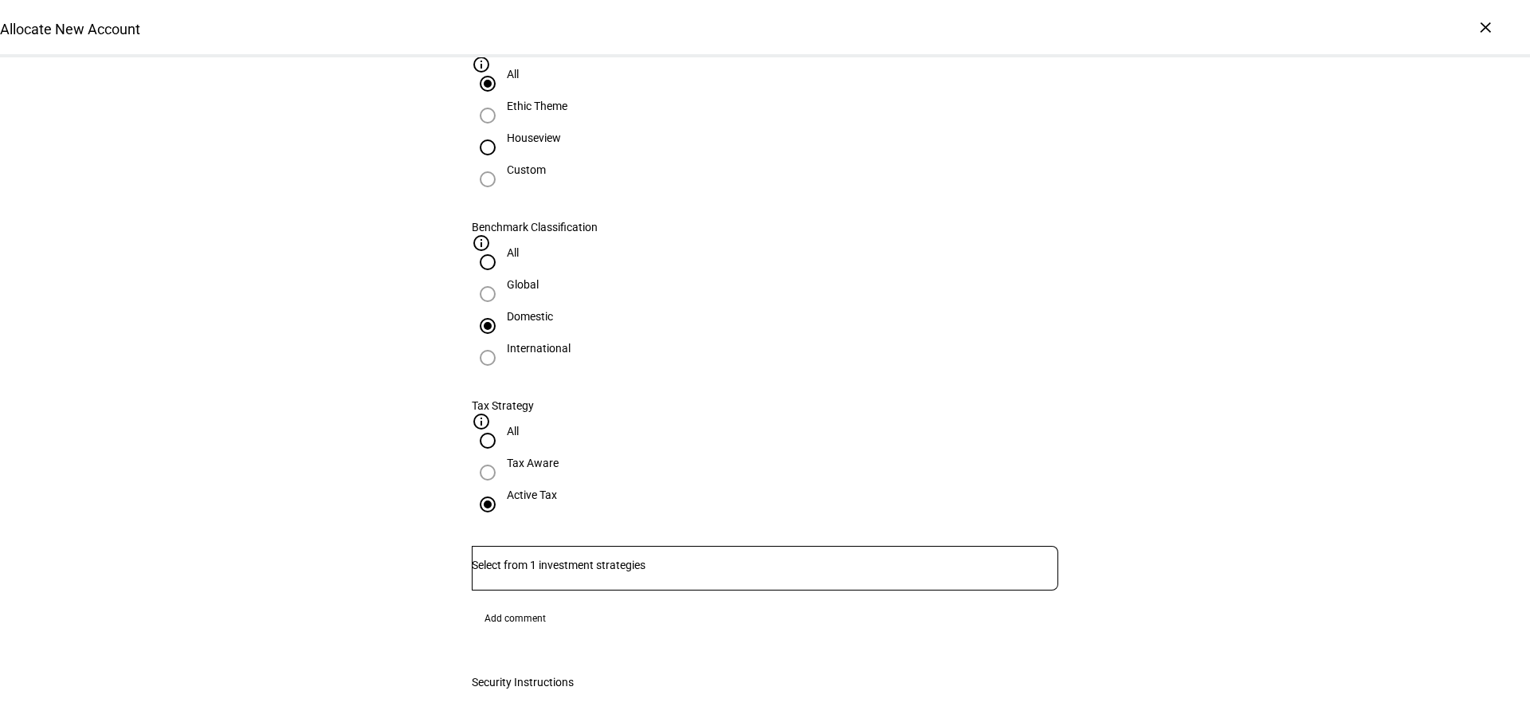
radio input "true"
click at [504, 310] on input "Domestic" at bounding box center [488, 326] width 32 height 32
radio input "true"
click at [504, 425] on input "All" at bounding box center [488, 441] width 32 height 32
radio input "true"
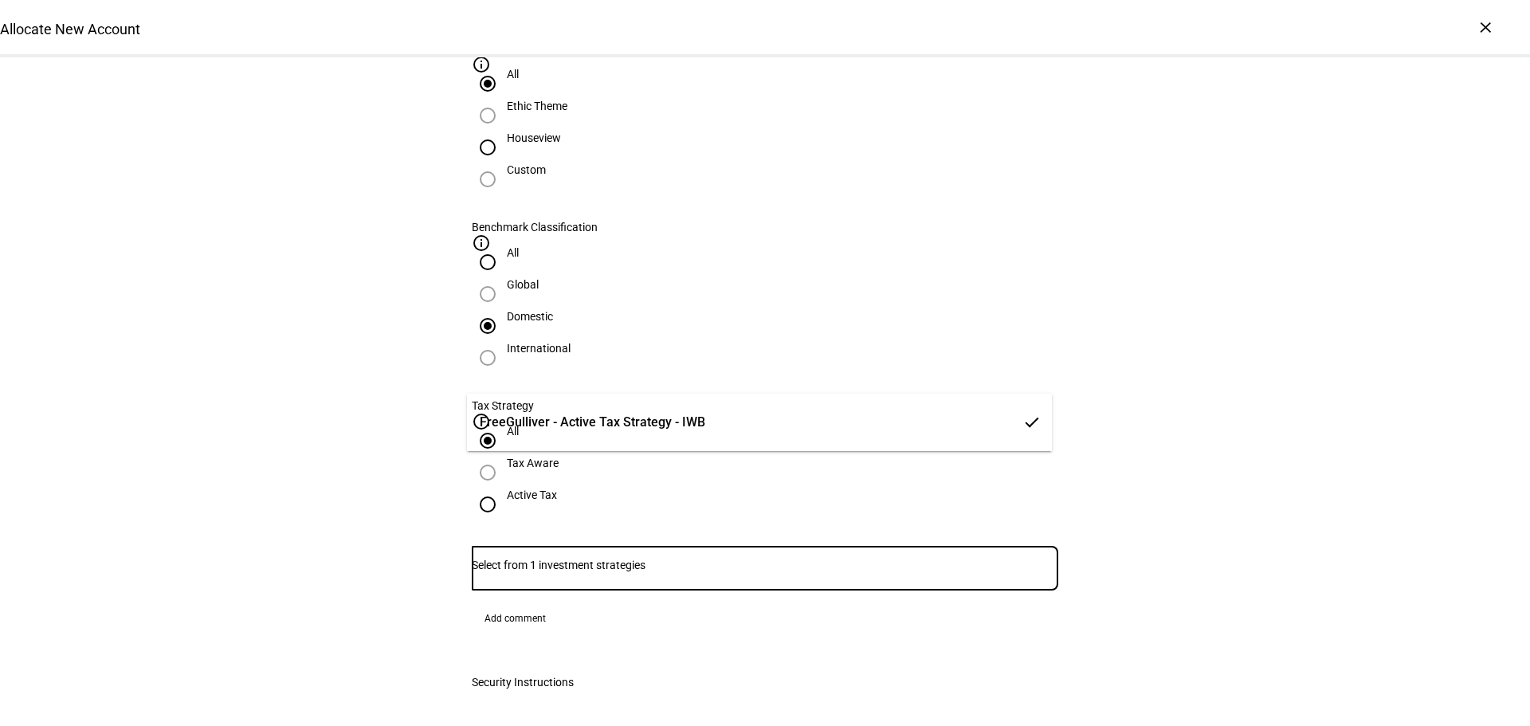
click at [610, 558] on input "Number" at bounding box center [765, 564] width 586 height 13
click at [613, 417] on span "FreeGulliver - Active Tax Strategy - IWB" at bounding box center [592, 422] width 225 height 19
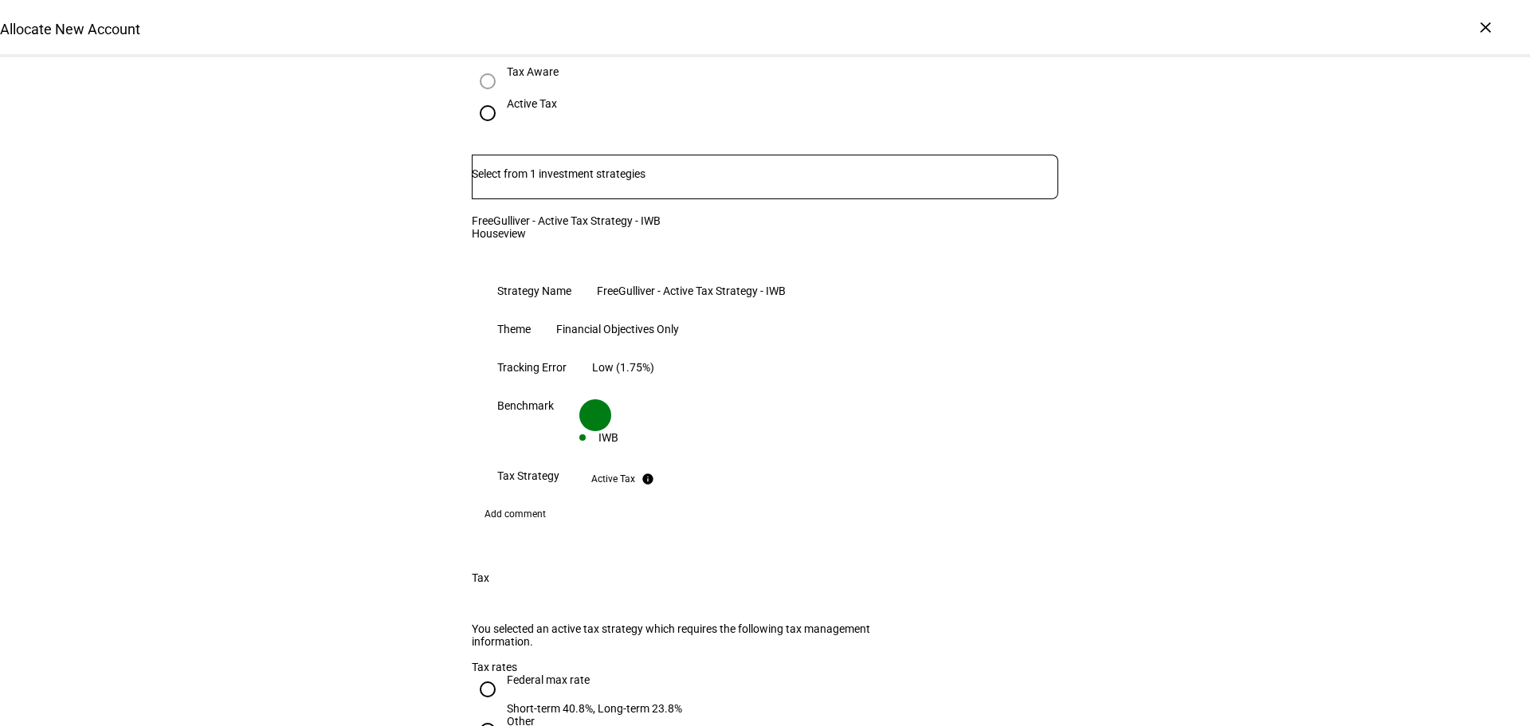
scroll to position [1203, 0]
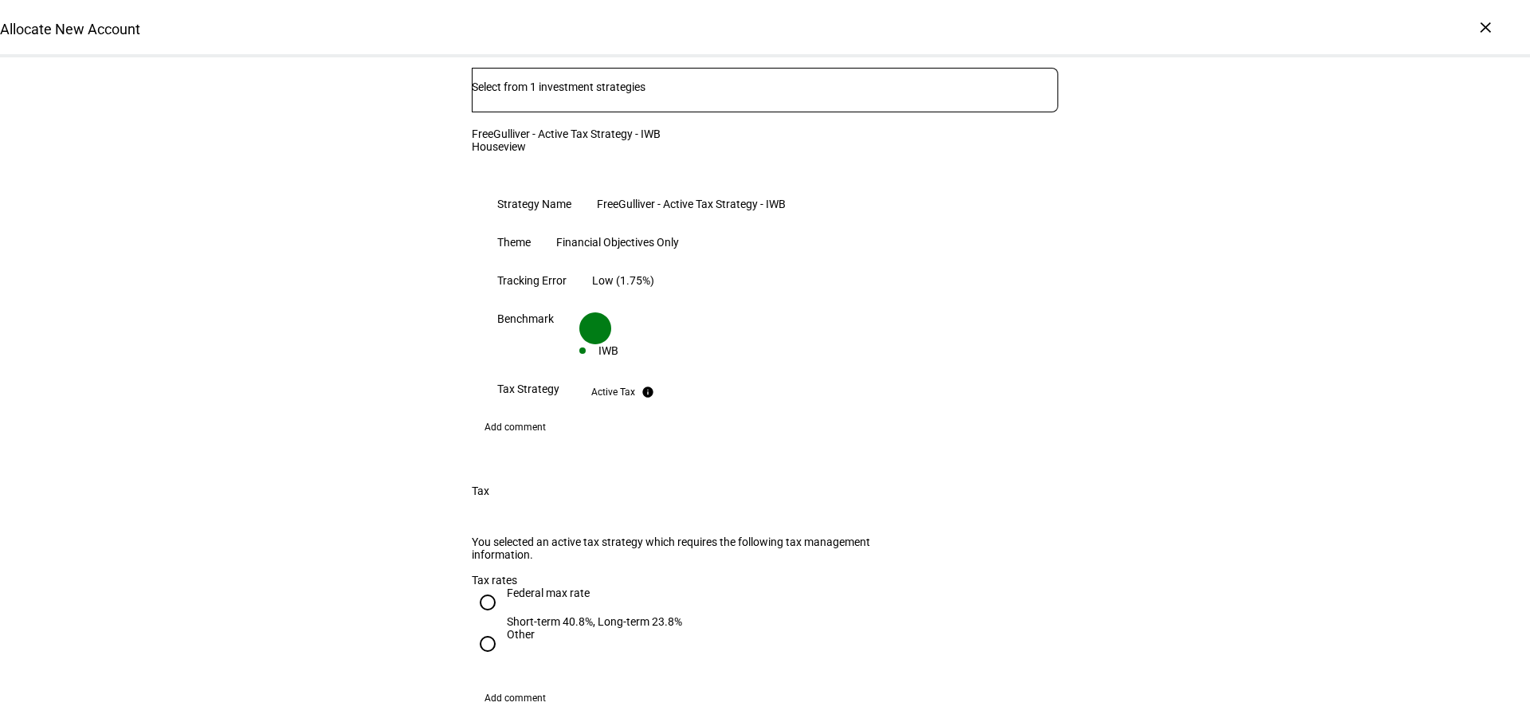
click at [483, 586] on input "Federal max rate Short-term 40.8%, Long-term 23.8%" at bounding box center [488, 602] width 32 height 32
radio input "true"
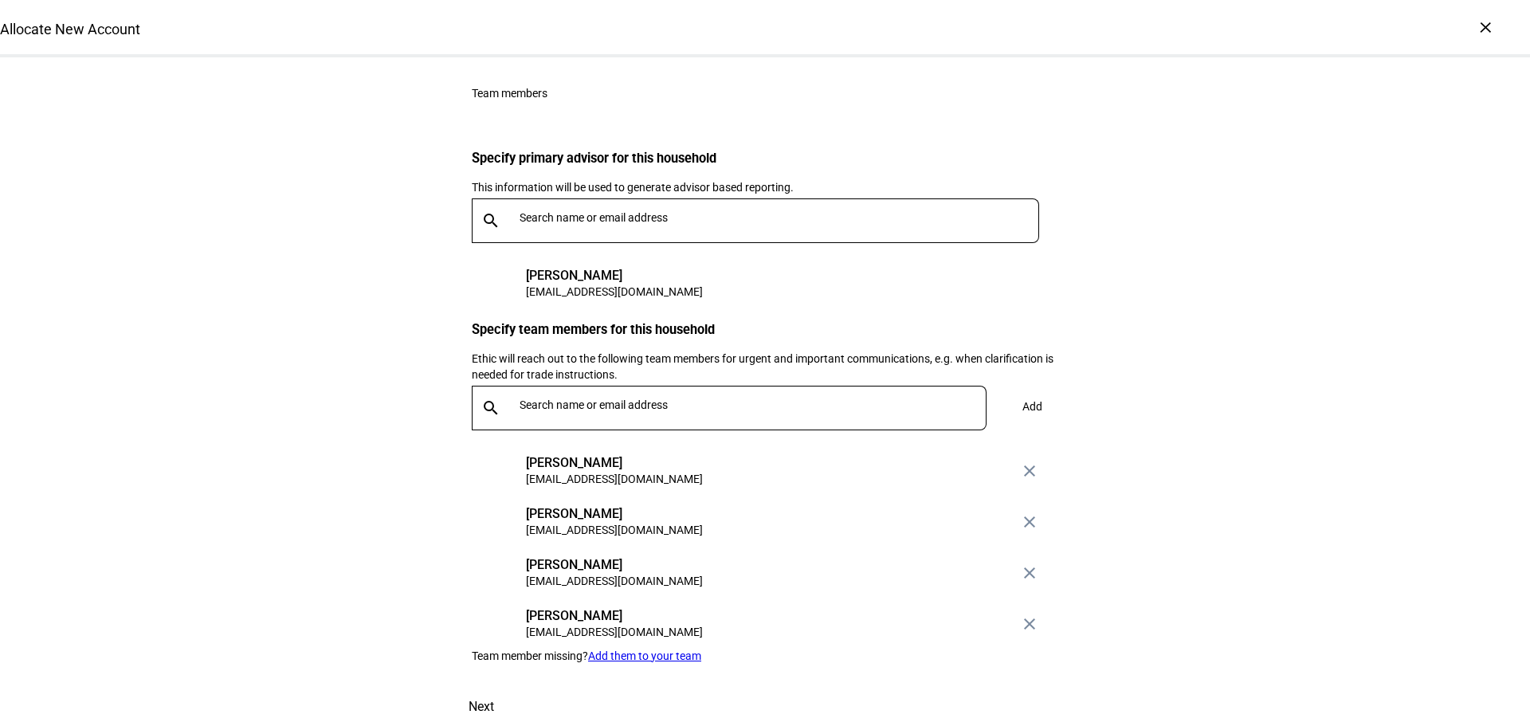
scroll to position [2536, 0]
click at [494, 688] on span "Next" at bounding box center [480, 707] width 25 height 38
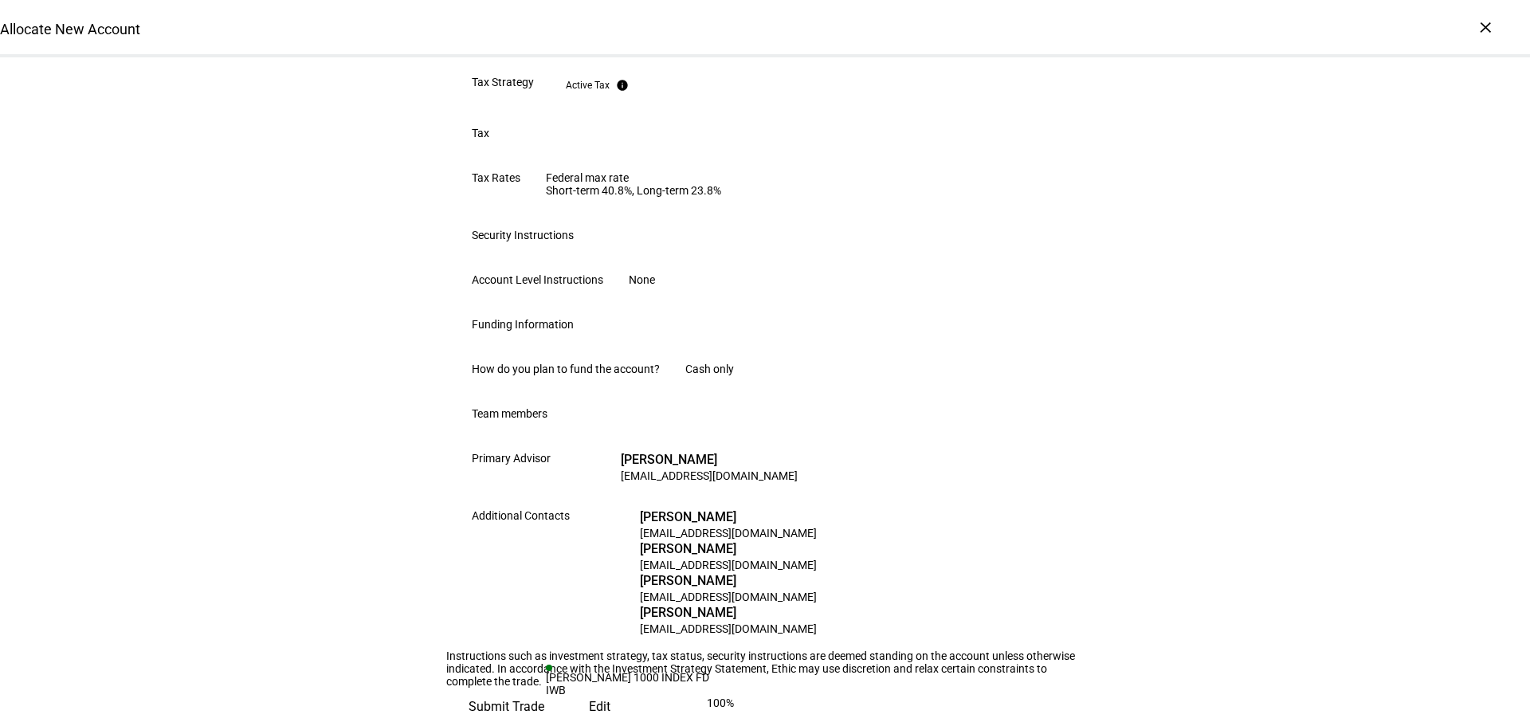
scroll to position [908, 0]
click at [544, 688] on span "Submit Trade" at bounding box center [506, 707] width 76 height 38
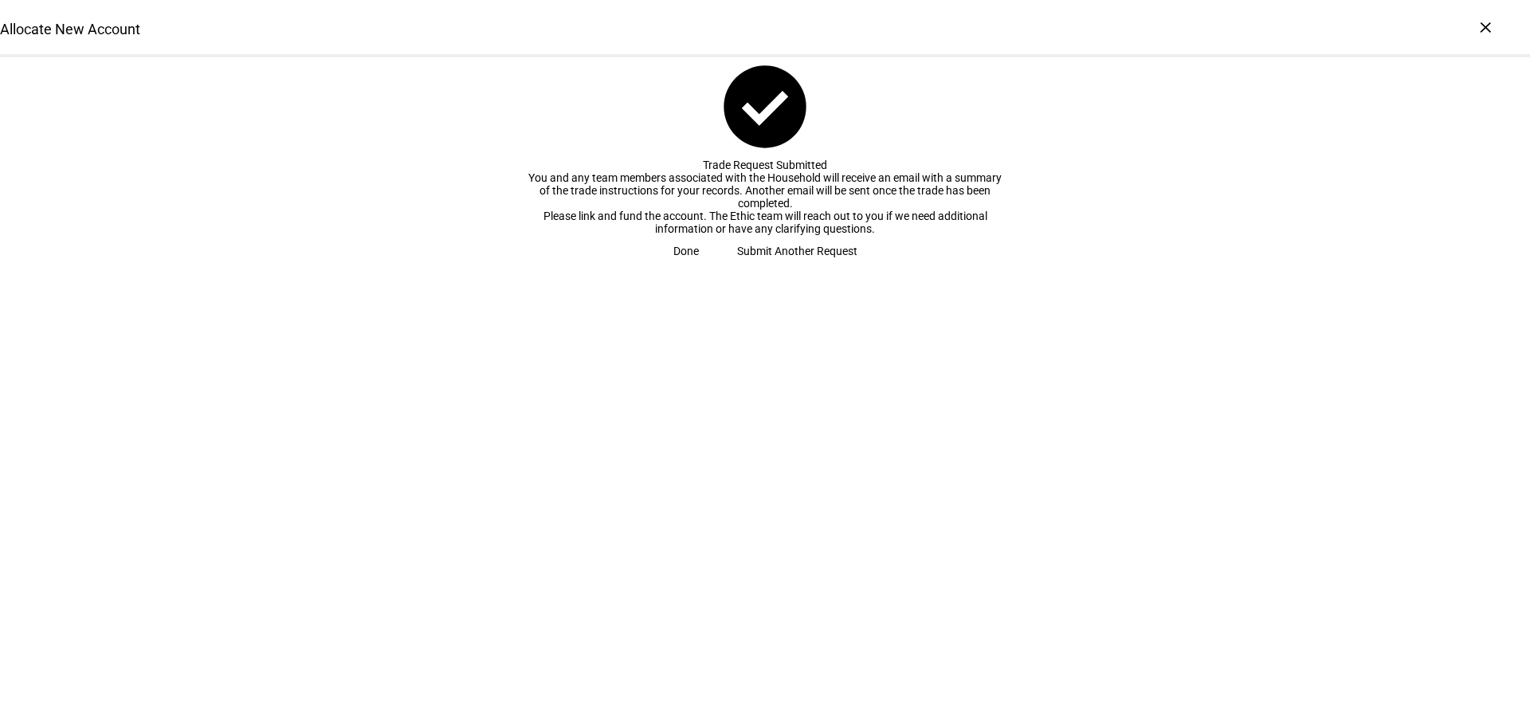
click at [699, 267] on span "Done" at bounding box center [685, 251] width 25 height 32
